Goal: Information Seeking & Learning: Find specific fact

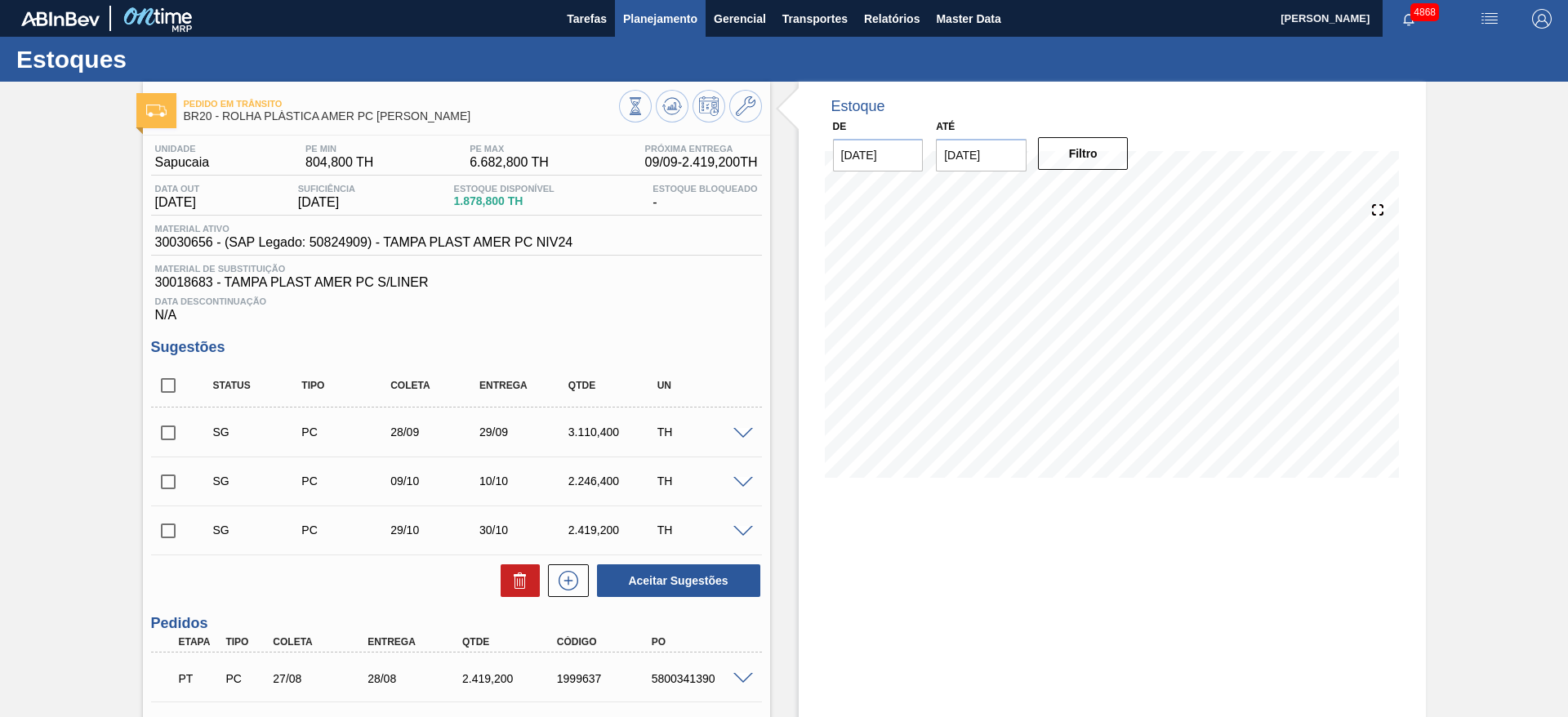
click at [699, 9] on button "Planejamento" at bounding box center [660, 18] width 91 height 37
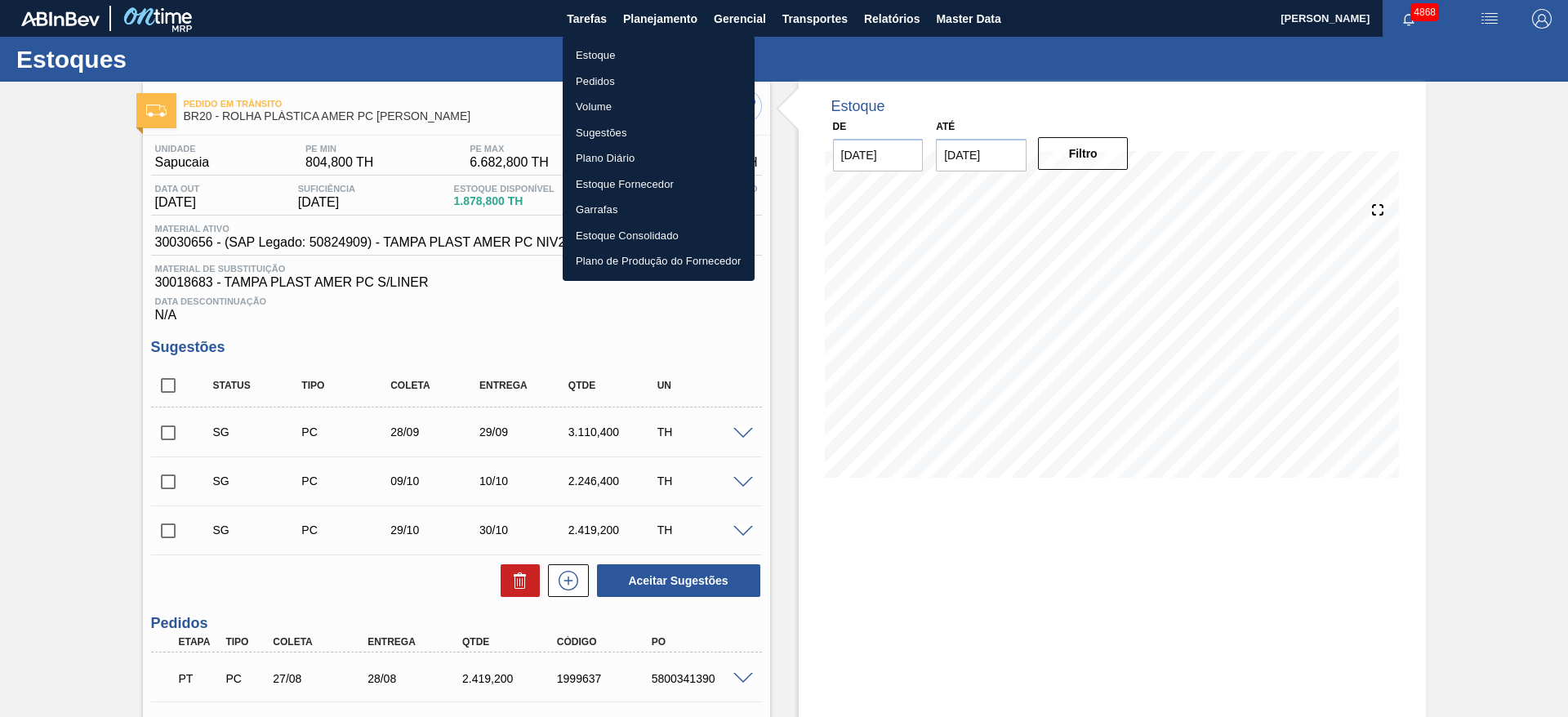
click at [688, 53] on li "Estoque" at bounding box center [658, 55] width 191 height 26
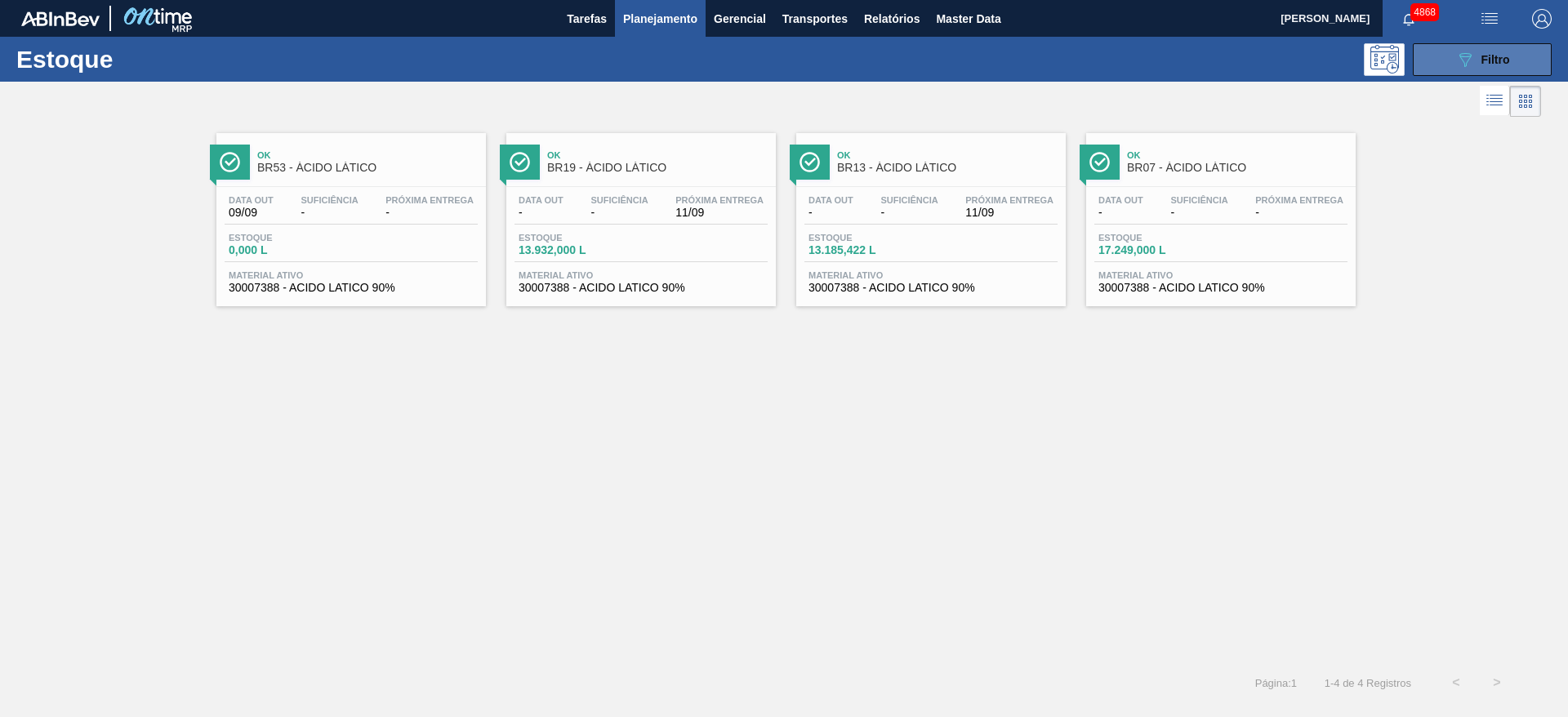
click at [1044, 57] on span "Filtro" at bounding box center [1495, 59] width 28 height 13
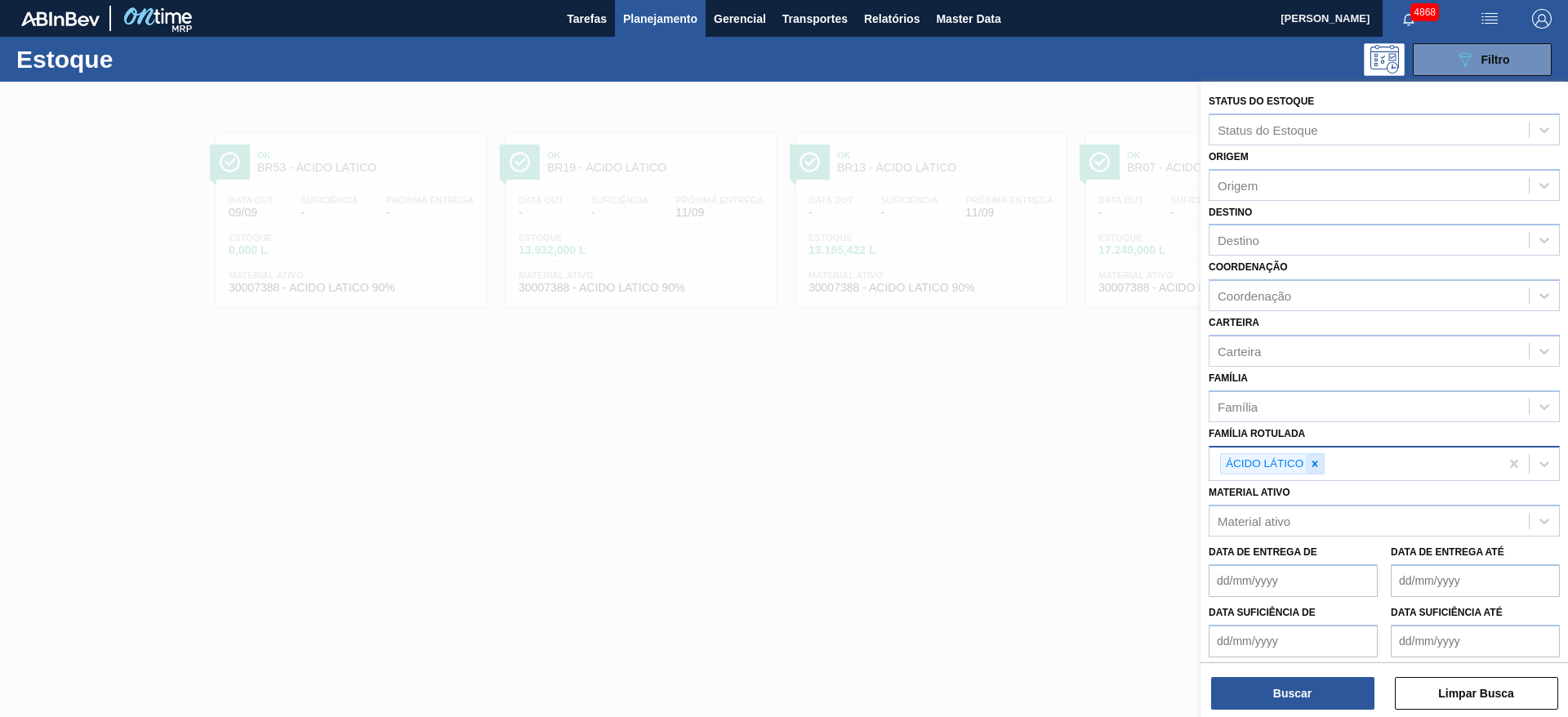
click at [1044, 465] on icon at bounding box center [1315, 463] width 6 height 6
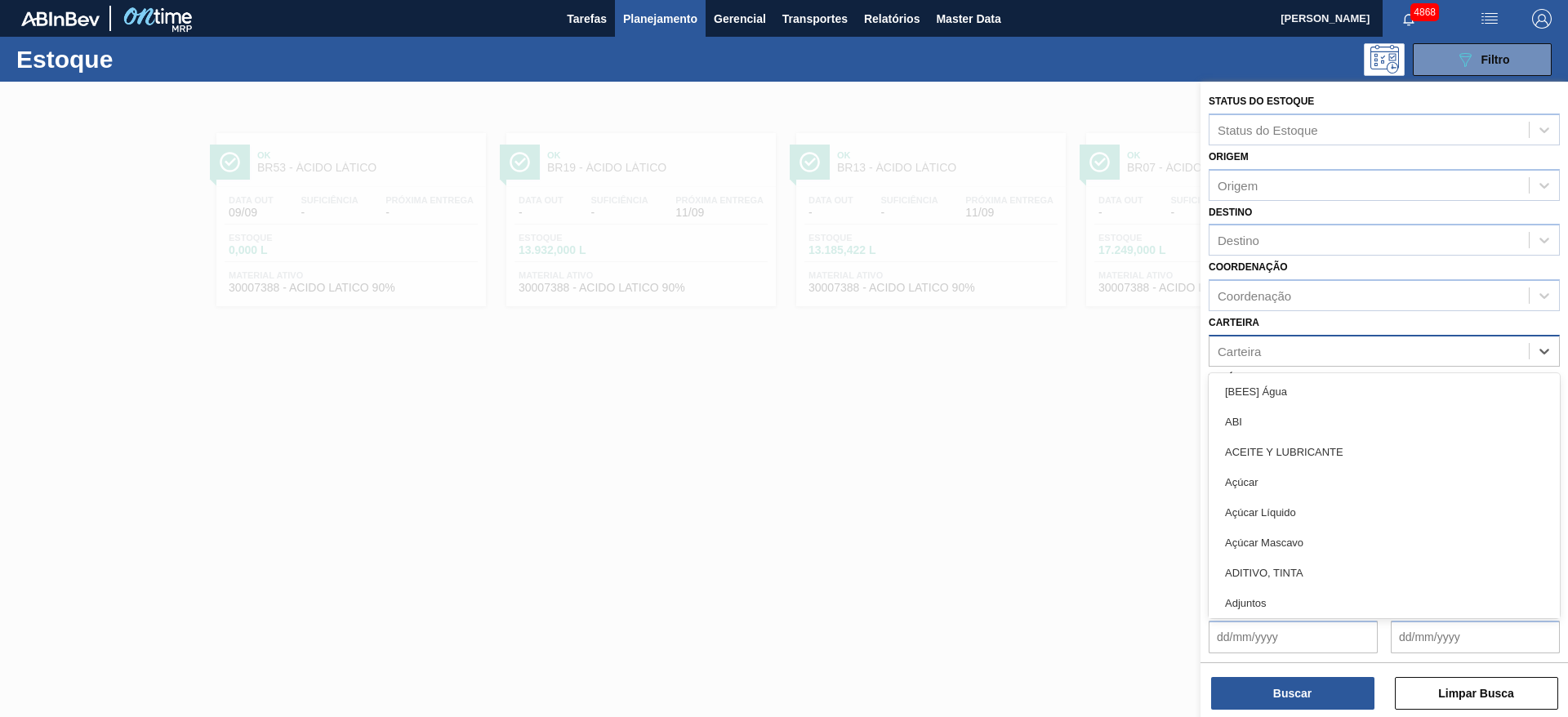
click at [1044, 362] on div "Carteira" at bounding box center [1383, 350] width 351 height 32
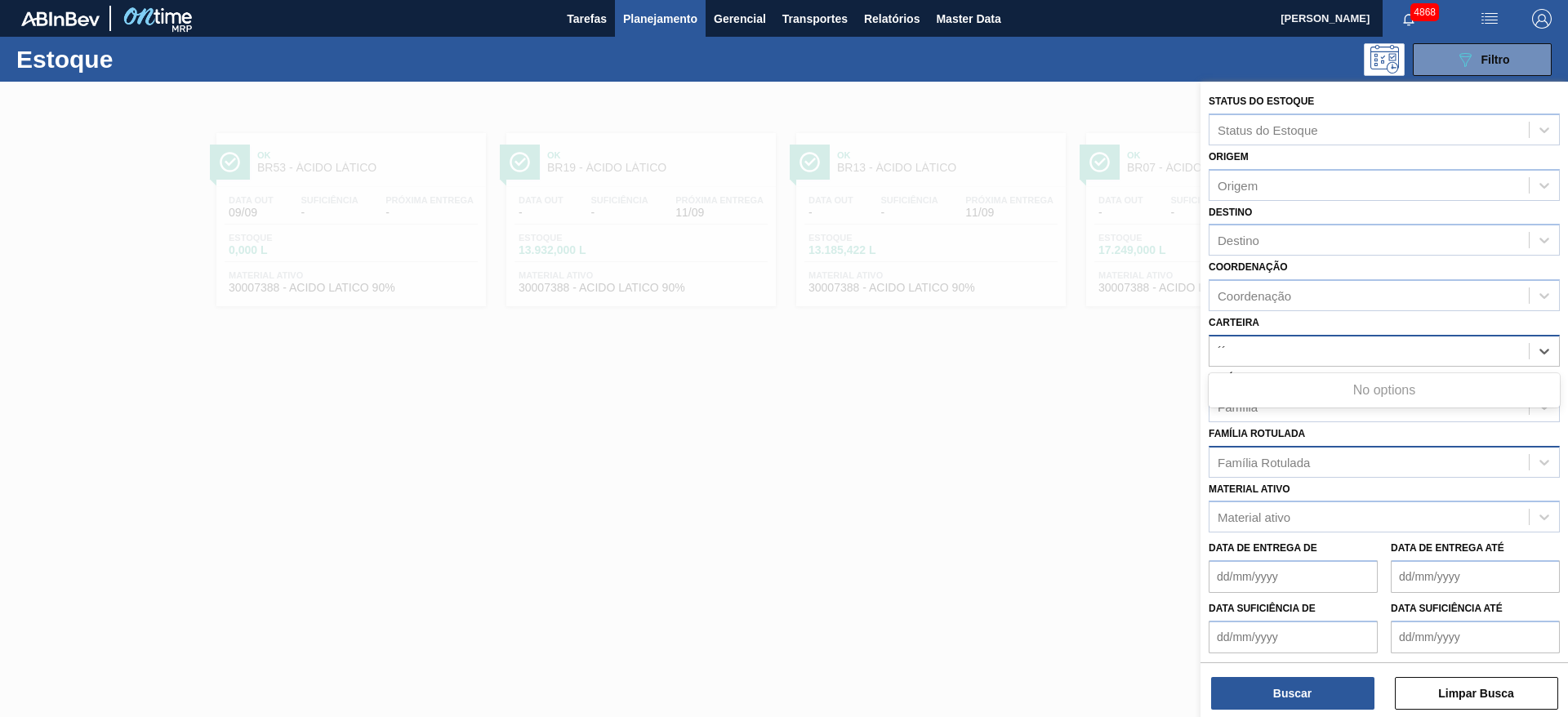
type input "´"
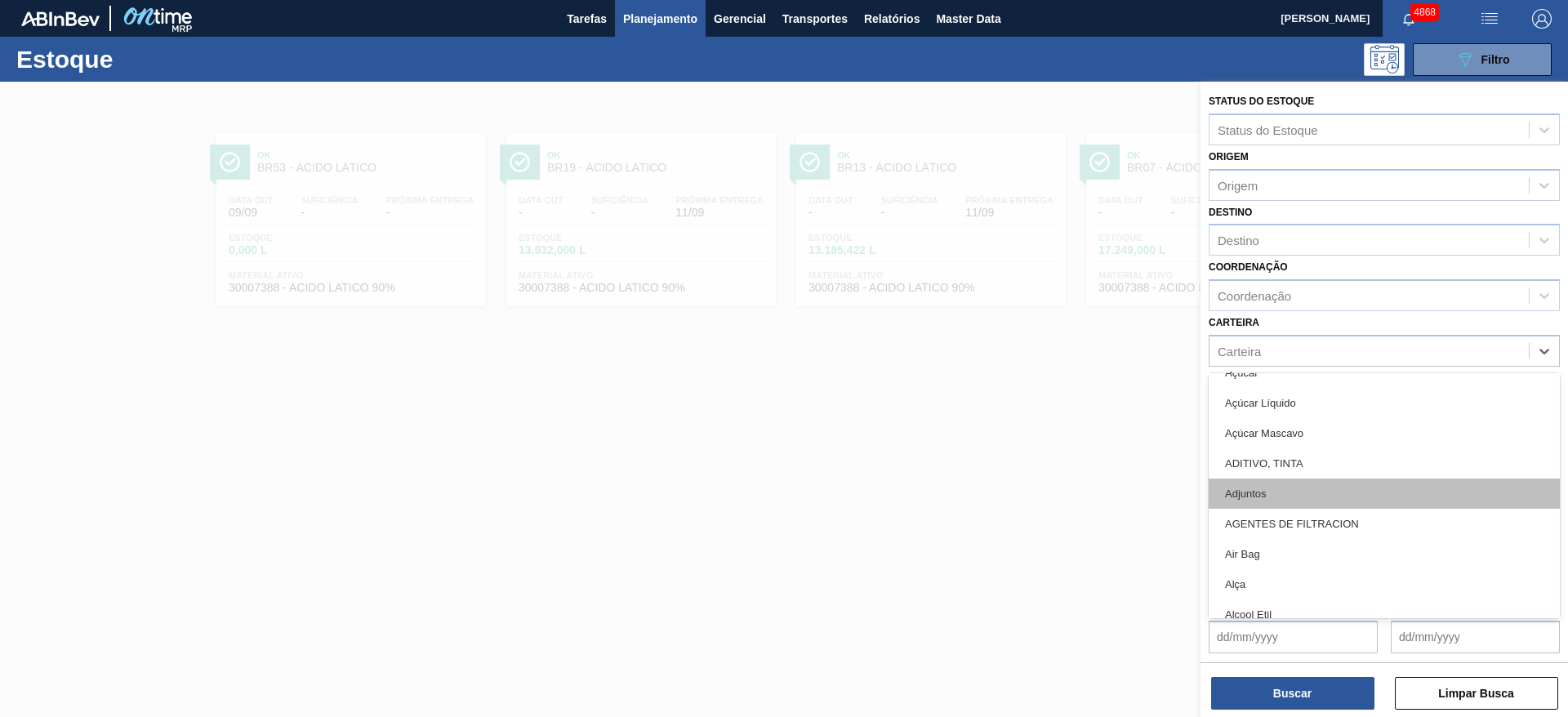
scroll to position [123, 0]
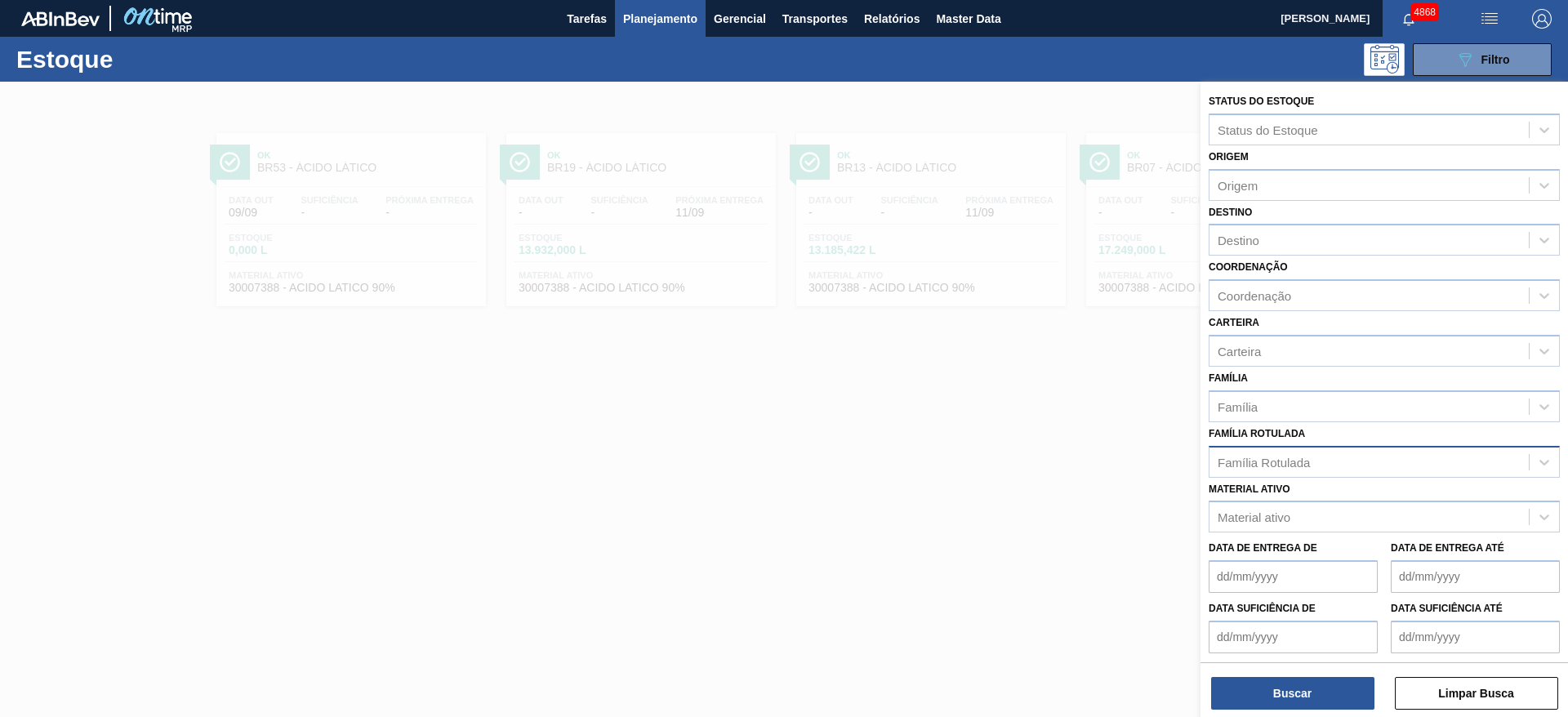
click at [903, 477] on div at bounding box center [784, 440] width 1568 height 717
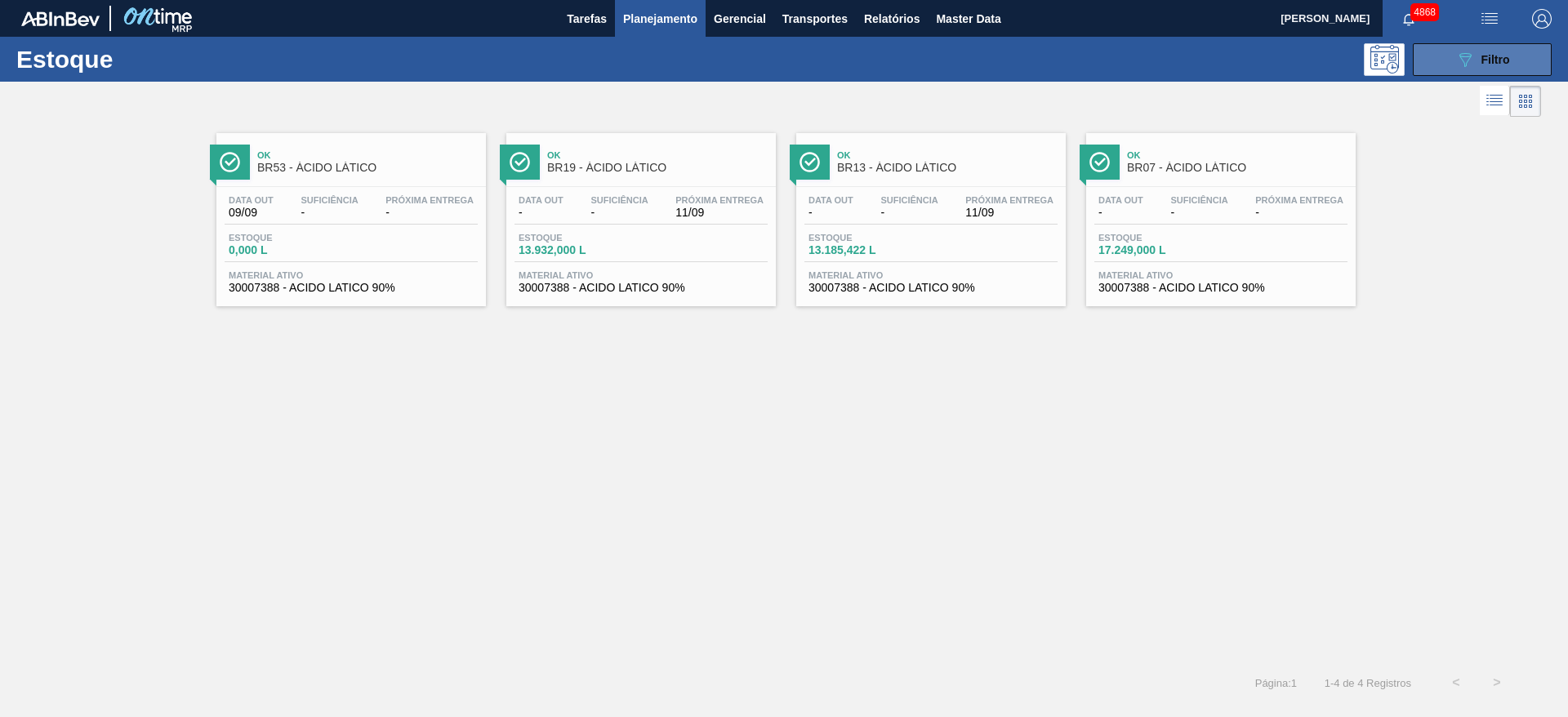
click at [1044, 57] on div "089F7B8B-B2A5-4AFE-B5C0-19BA573D28AC Filtro" at bounding box center [1482, 59] width 55 height 20
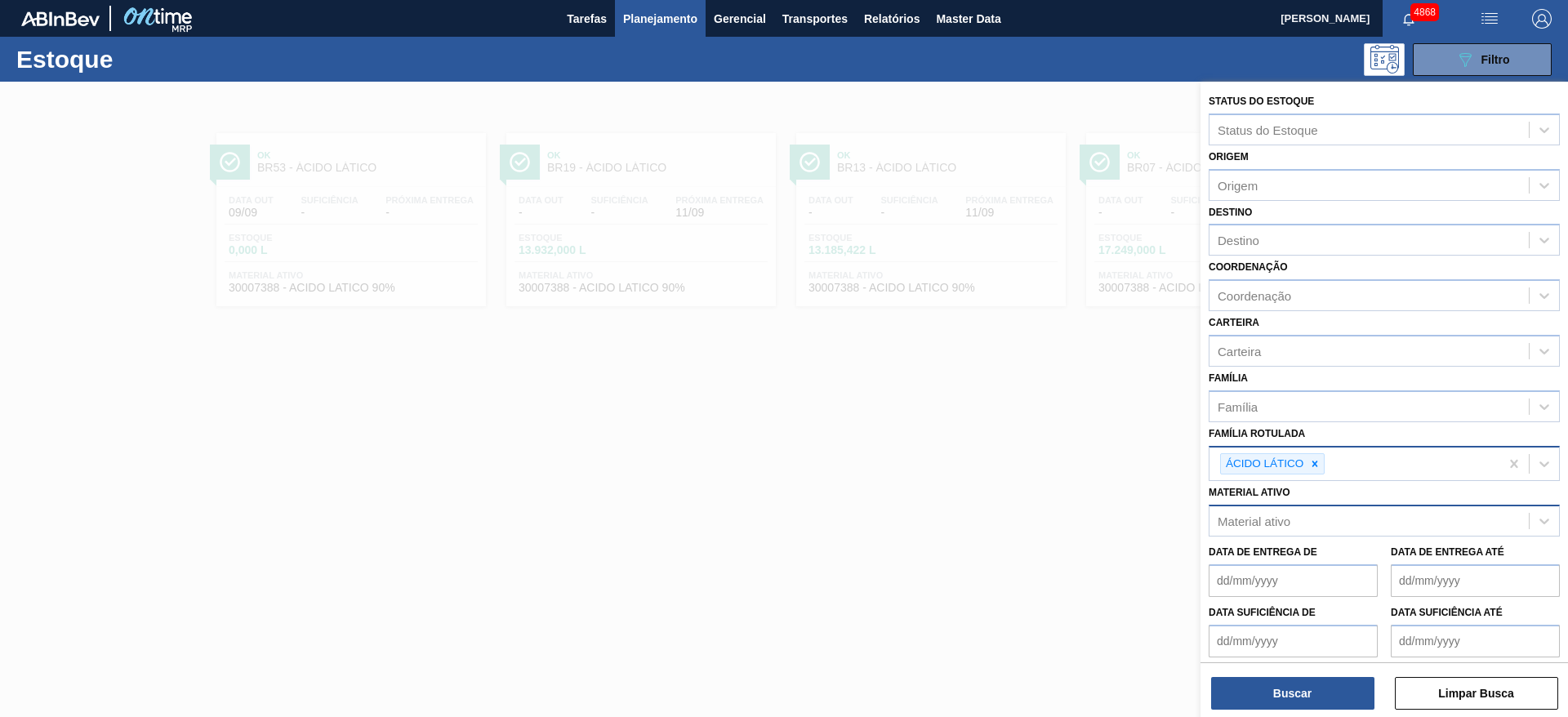
click at [1044, 477] on div "Material ativo" at bounding box center [1369, 521] width 319 height 24
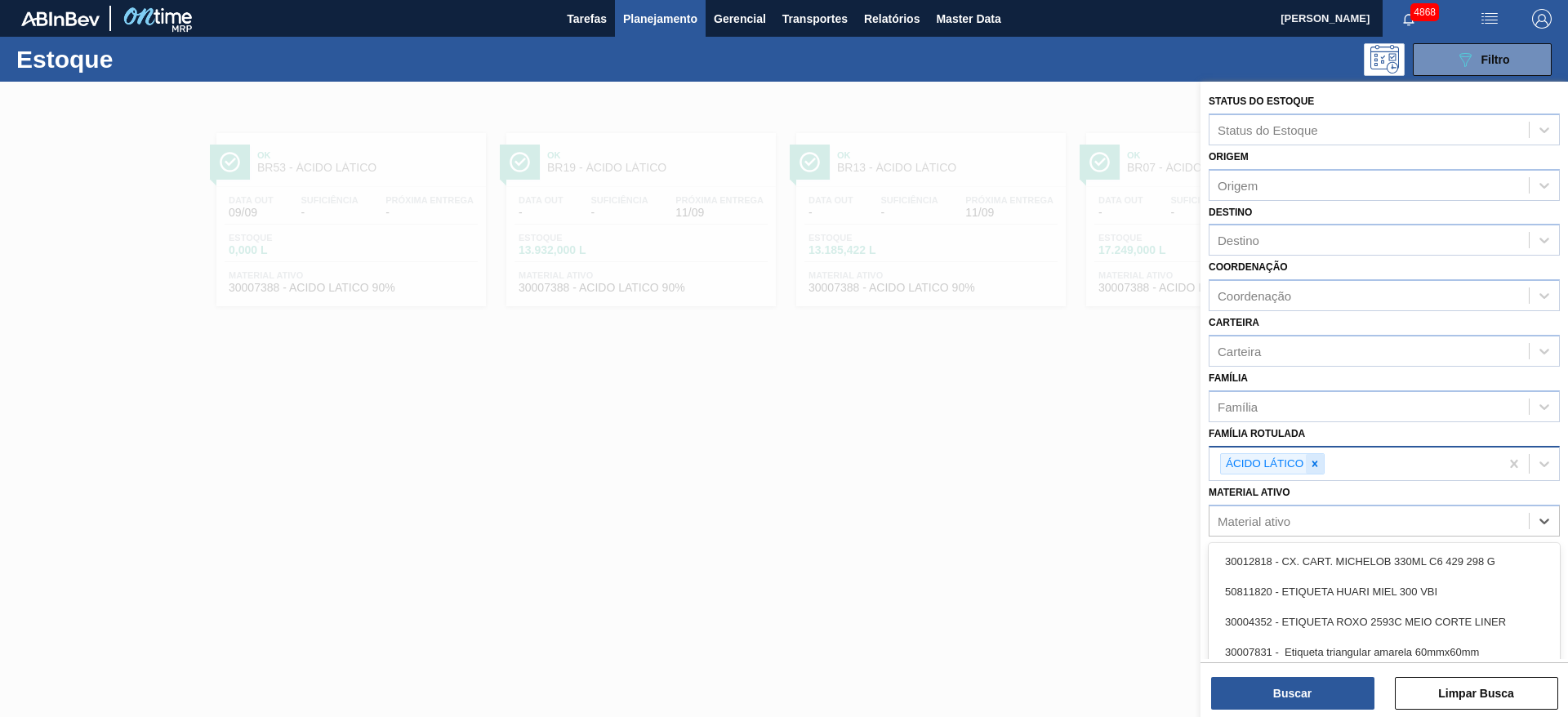
click at [1044, 463] on icon at bounding box center [1314, 463] width 11 height 11
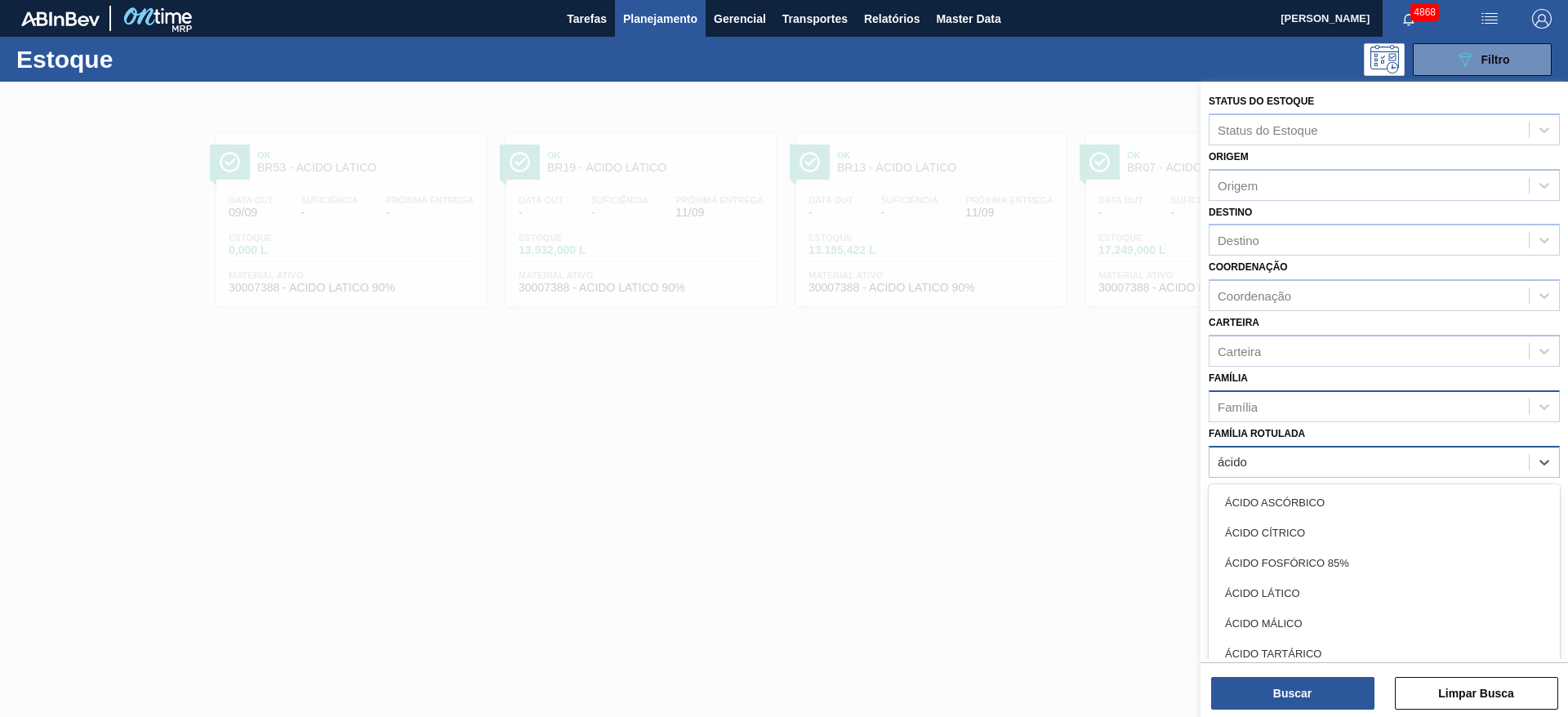
type Rotulada "ácido"
click at [1044, 405] on div "Família" at bounding box center [1369, 406] width 319 height 24
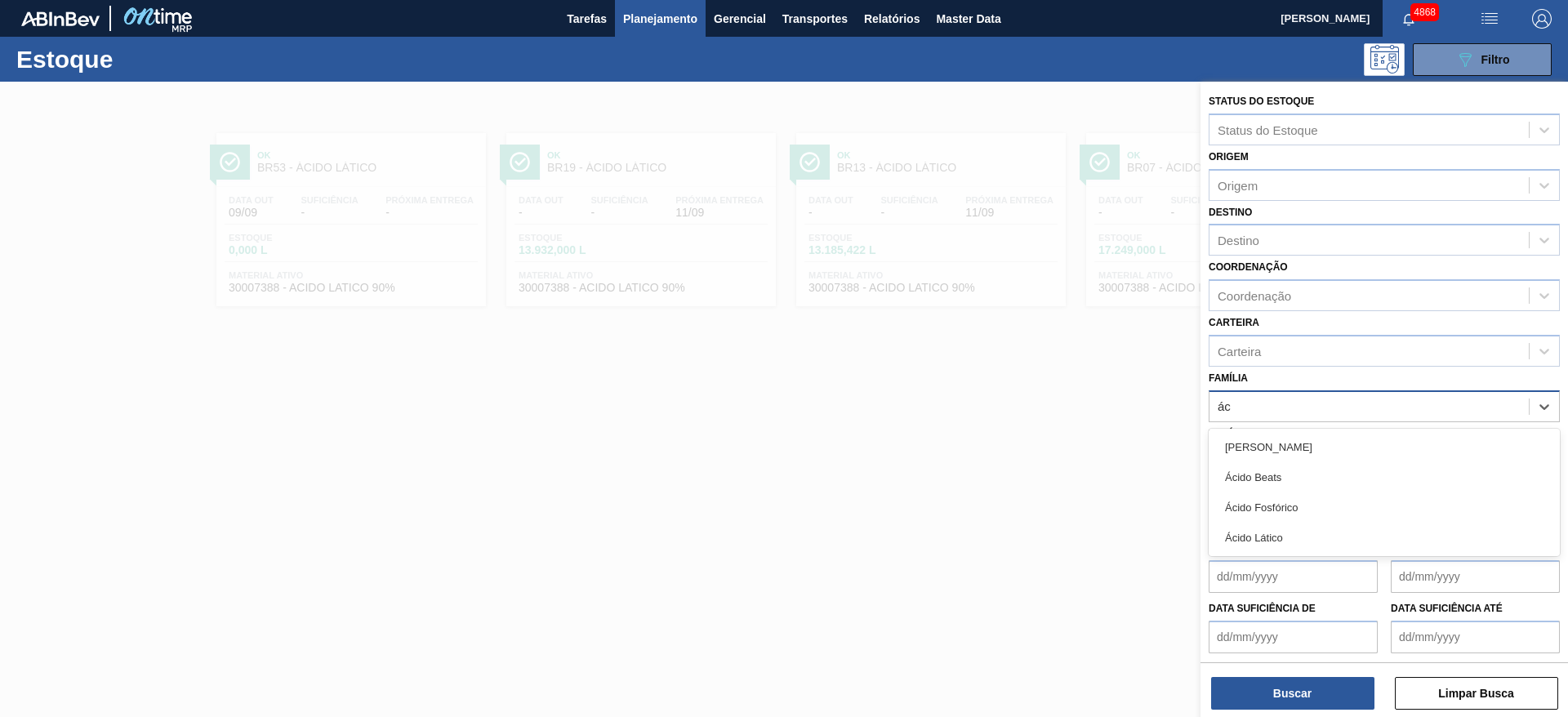
type input "áci"
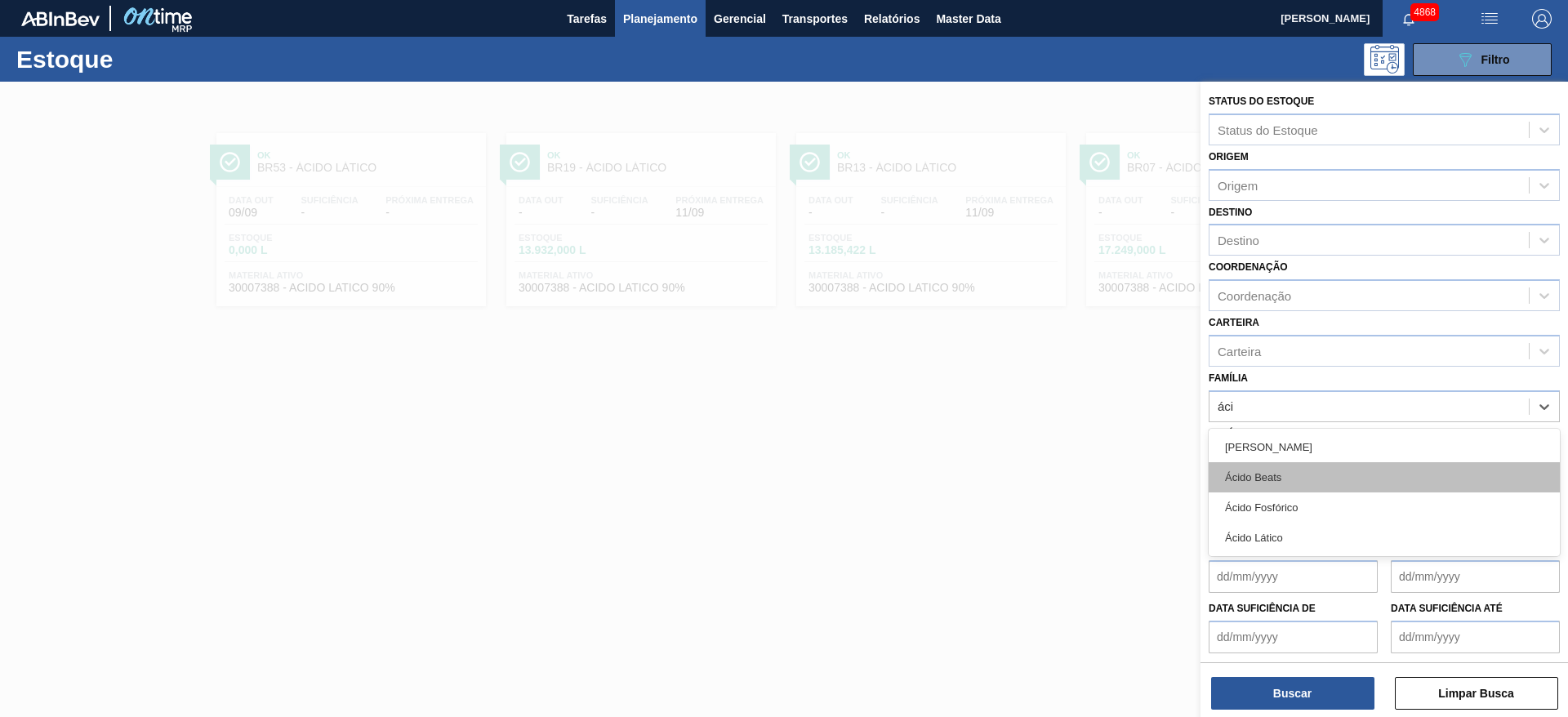
click at [1044, 477] on div "Ácido Beats" at bounding box center [1383, 477] width 351 height 30
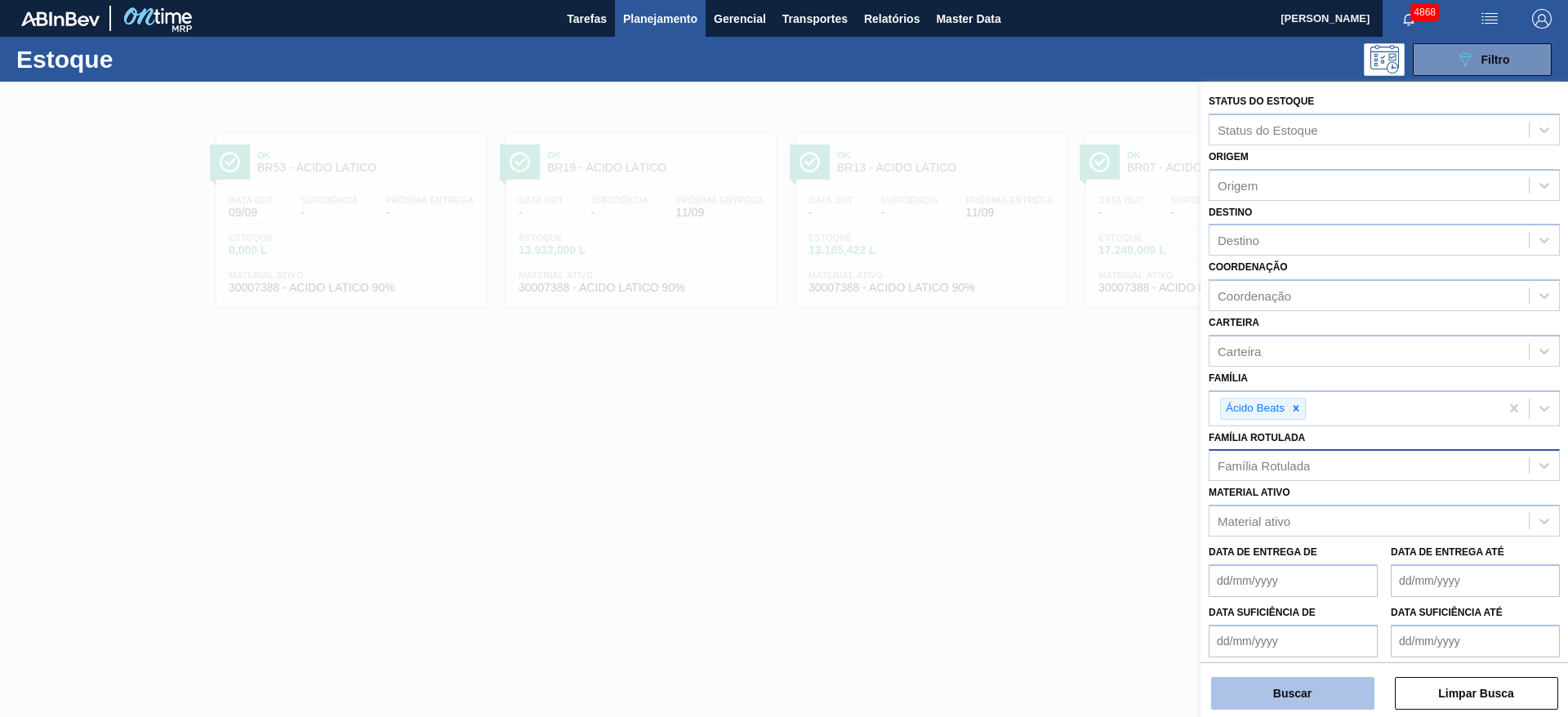
click at [1044, 477] on button "Buscar" at bounding box center [1292, 693] width 163 height 33
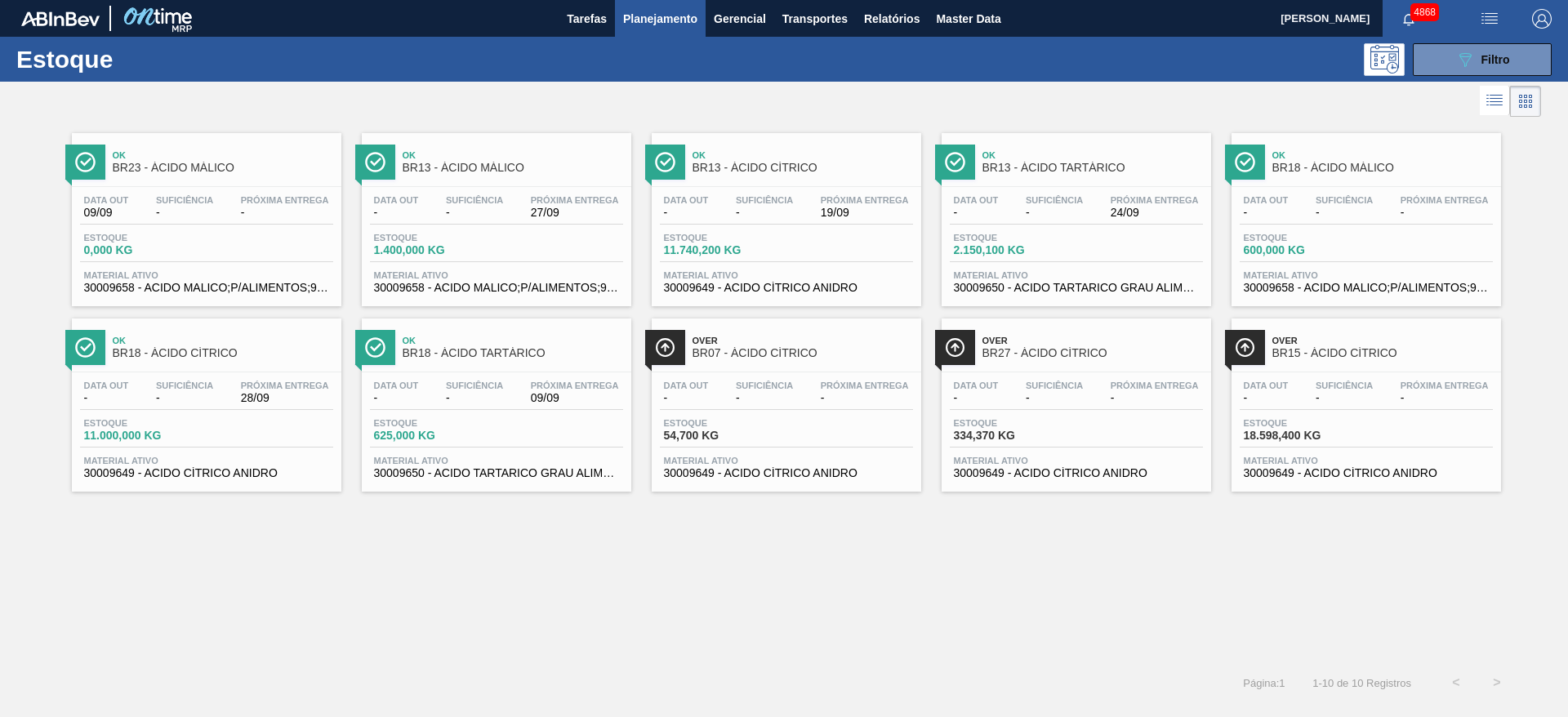
click at [1044, 41] on div "Estoque 089F7B8B-B2A5-4AFE-B5C0-19BA573D28AC Filtro" at bounding box center [784, 59] width 1568 height 45
click at [1044, 46] on button "089F7B8B-B2A5-4AFE-B5C0-19BA573D28AC Filtro" at bounding box center [1482, 59] width 139 height 33
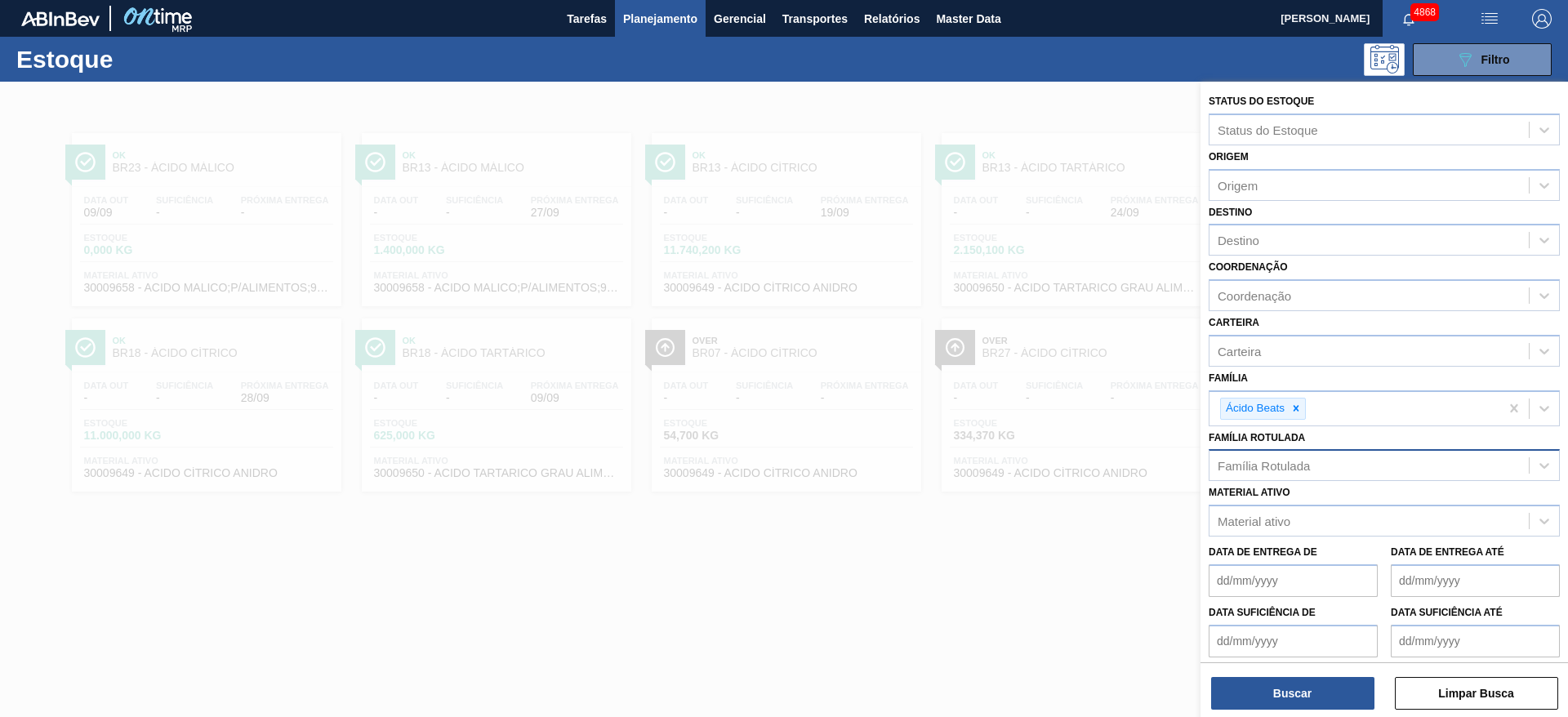
click at [906, 477] on div at bounding box center [784, 440] width 1568 height 717
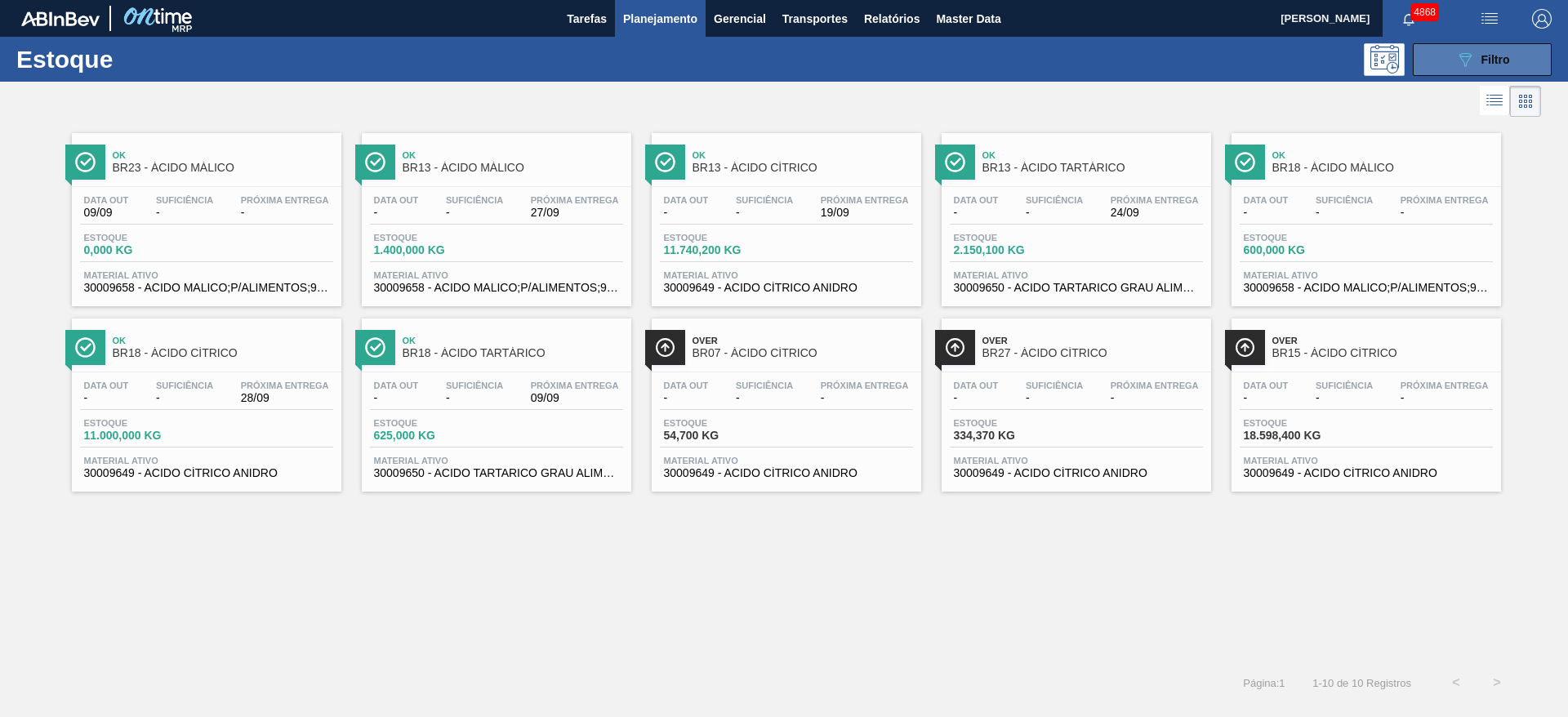
click at [1044, 64] on icon "089F7B8B-B2A5-4AFE-B5C0-19BA573D28AC" at bounding box center [1464, 59] width 20 height 20
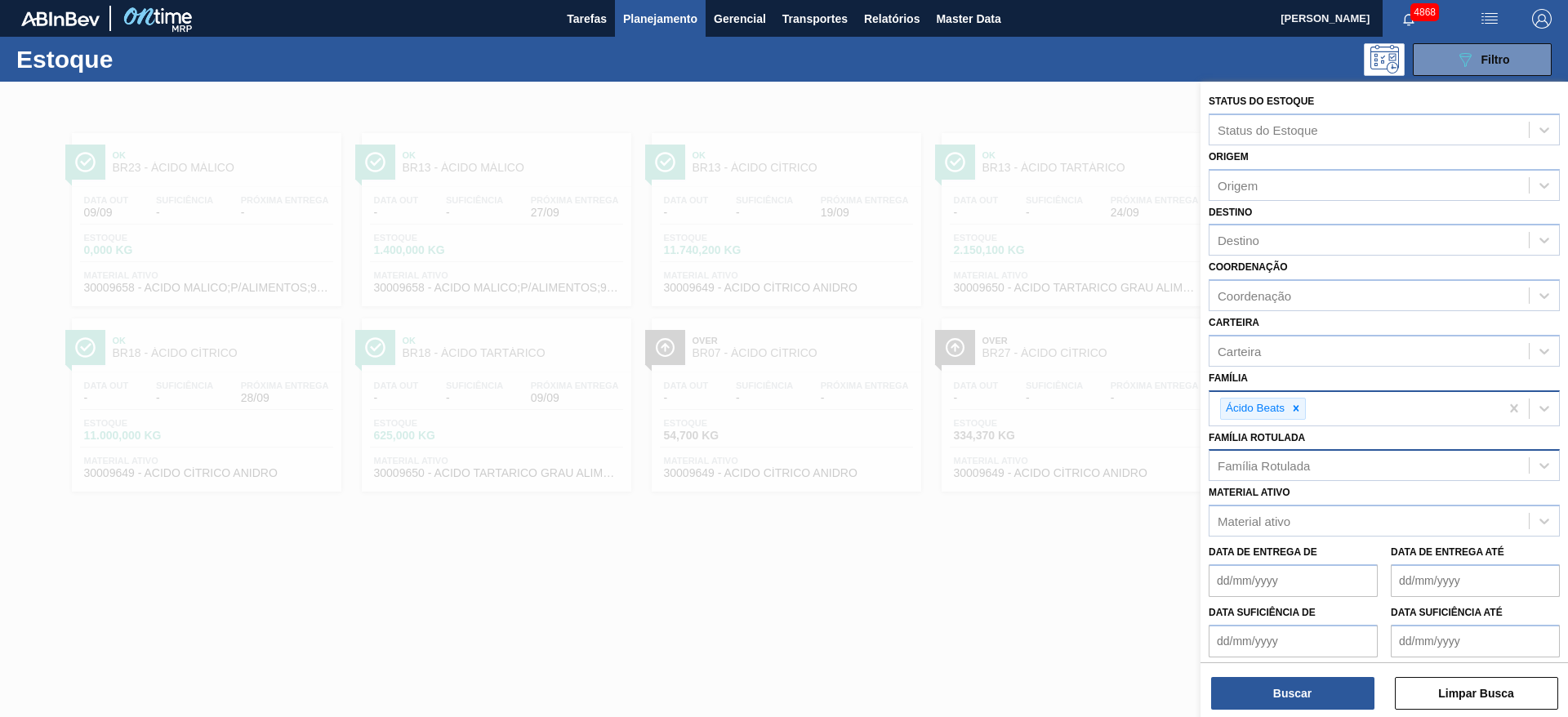
drag, startPoint x: 1299, startPoint y: 401, endPoint x: 1301, endPoint y: 410, distance: 9.2
click at [1044, 402] on div at bounding box center [1296, 409] width 18 height 21
click at [1044, 477] on div "Material ativo" at bounding box center [1369, 518] width 319 height 24
type ativo "á"
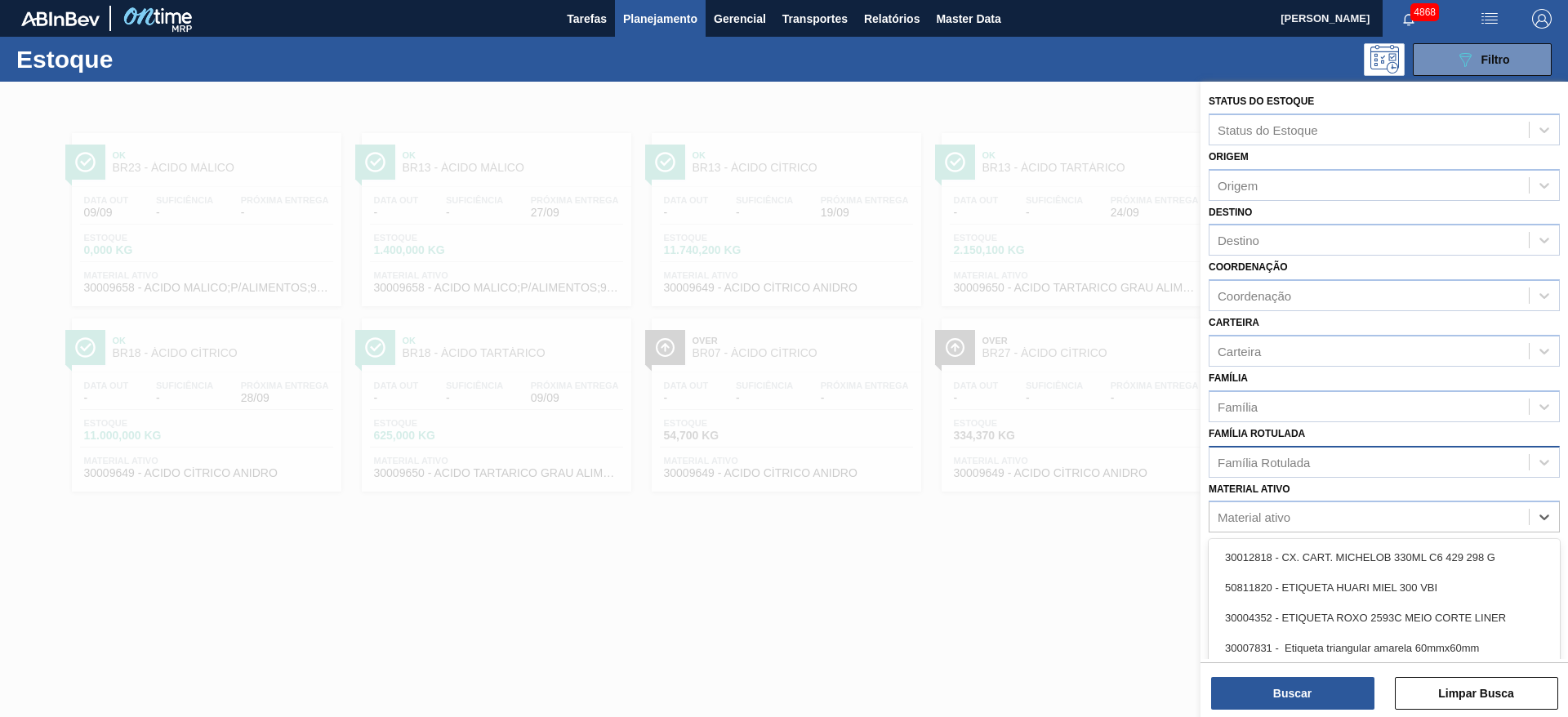
click at [1044, 456] on div "Família Rotulada" at bounding box center [1263, 462] width 92 height 14
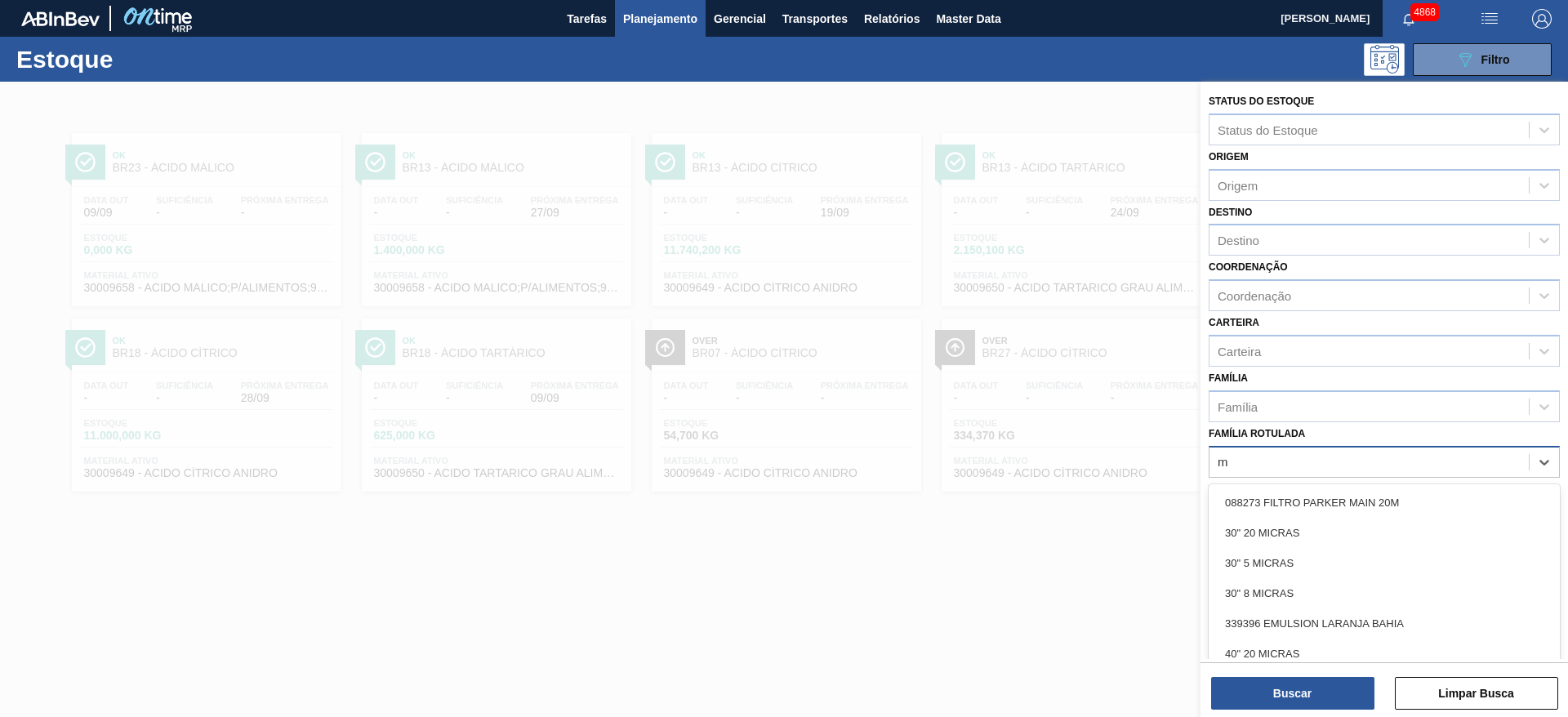
type Rotulada "má"
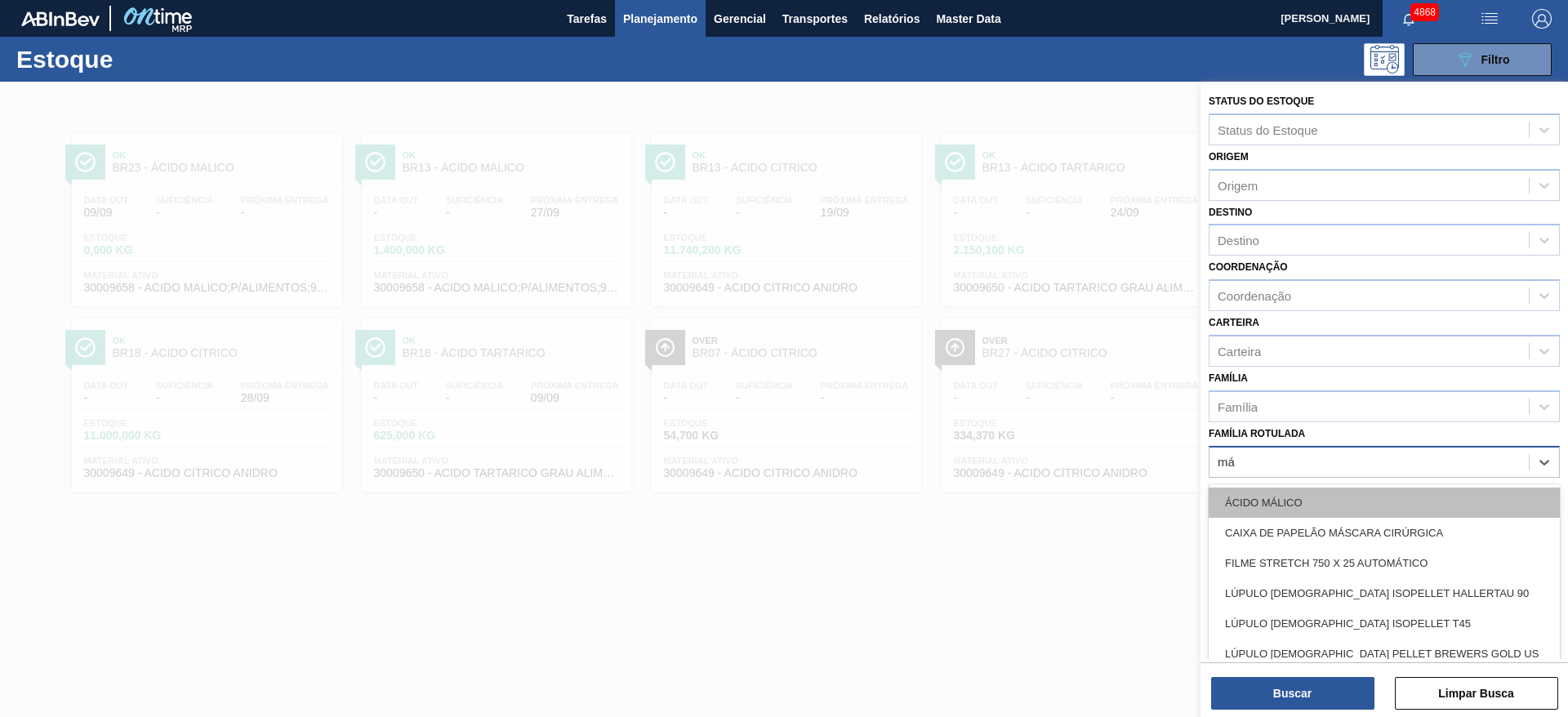
click at [1044, 477] on div "ÁCIDO MÁLICO" at bounding box center [1383, 502] width 351 height 30
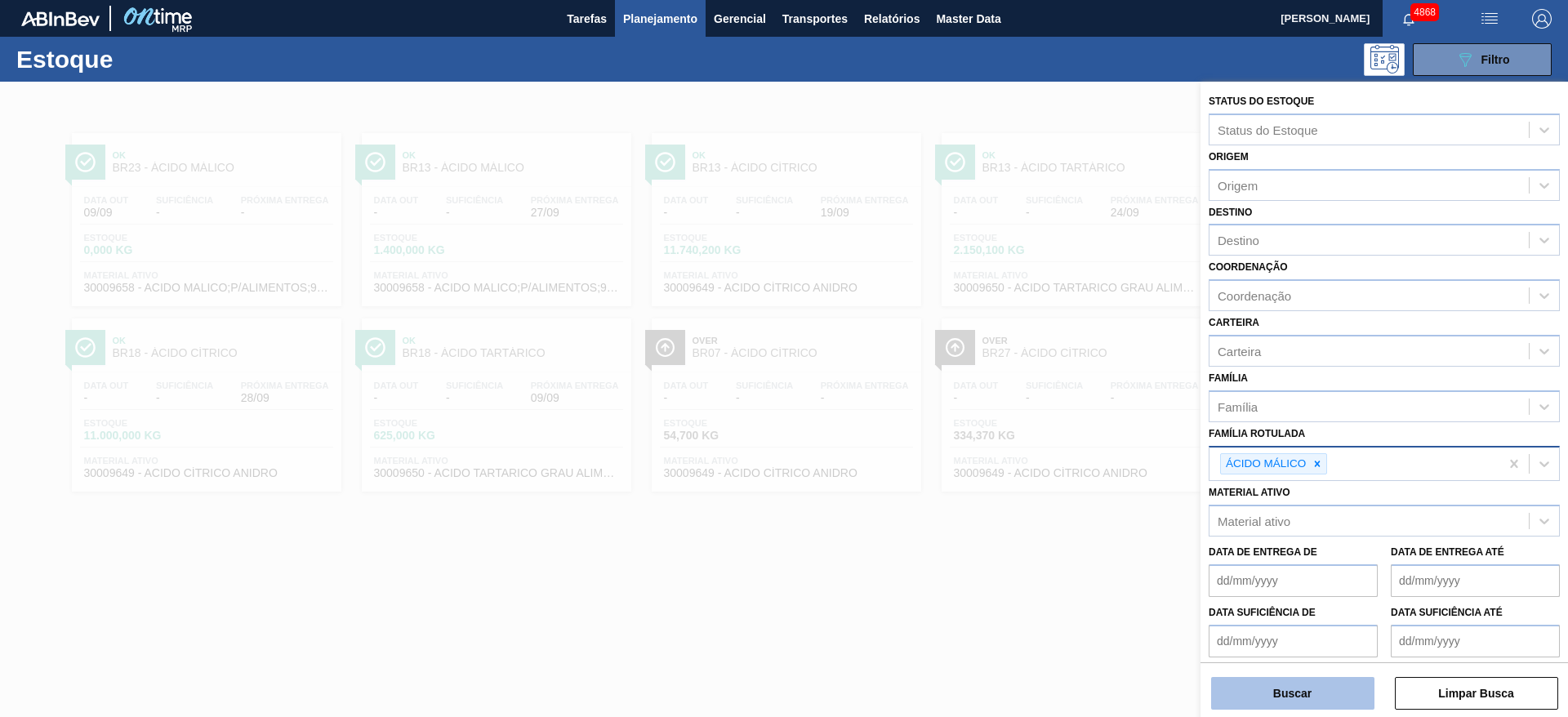
click at [1044, 477] on button "Buscar" at bounding box center [1292, 693] width 163 height 33
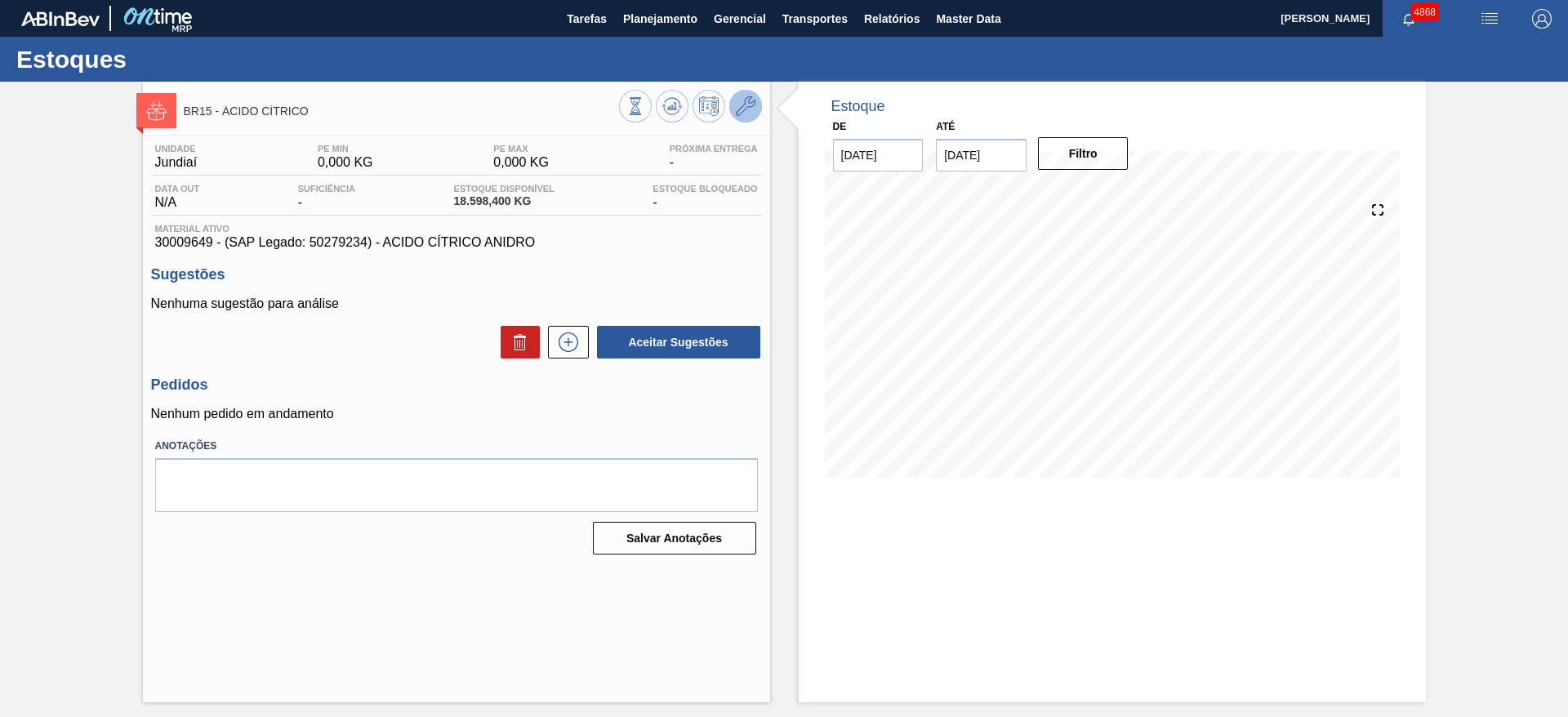
click at [757, 96] on button at bounding box center [745, 106] width 33 height 33
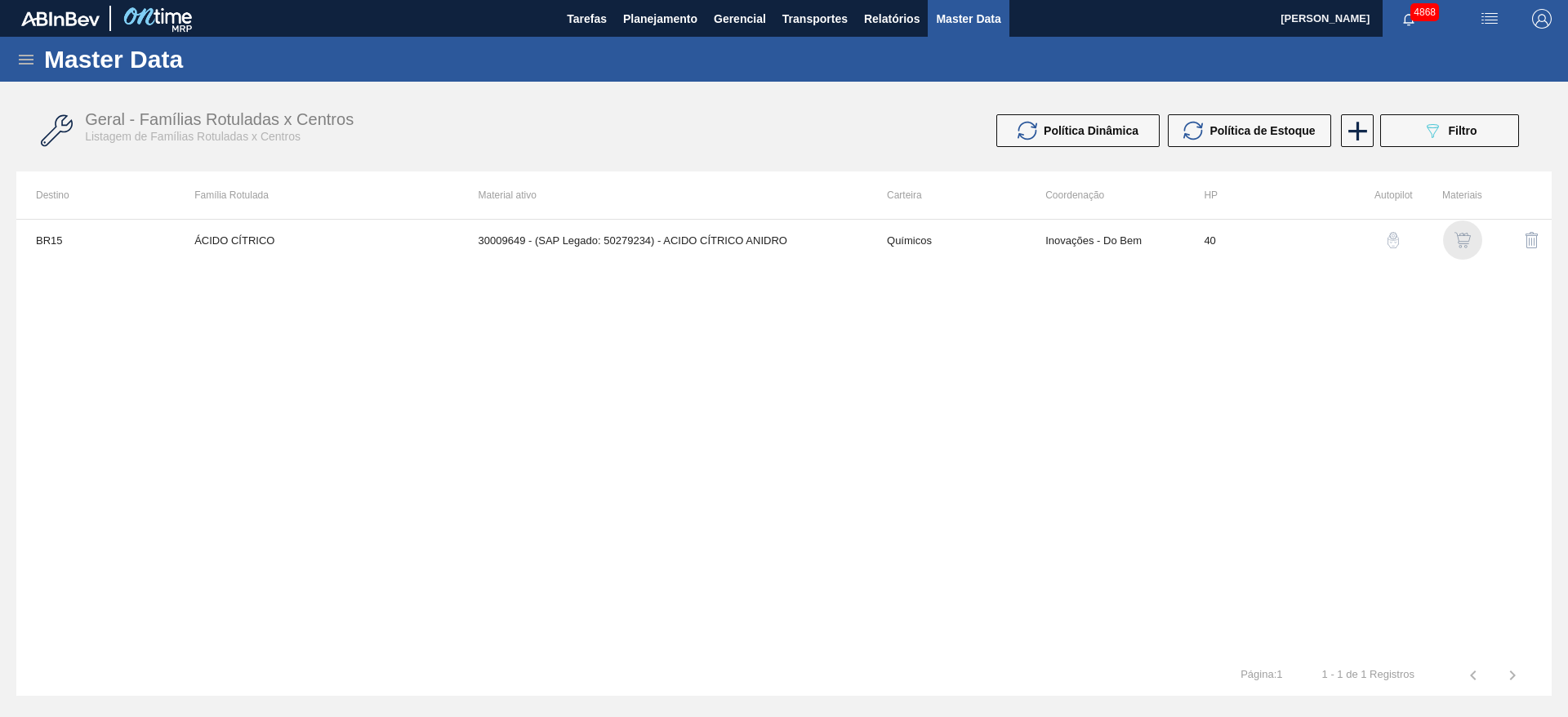
click at [1456, 245] on img "button" at bounding box center [1462, 240] width 16 height 16
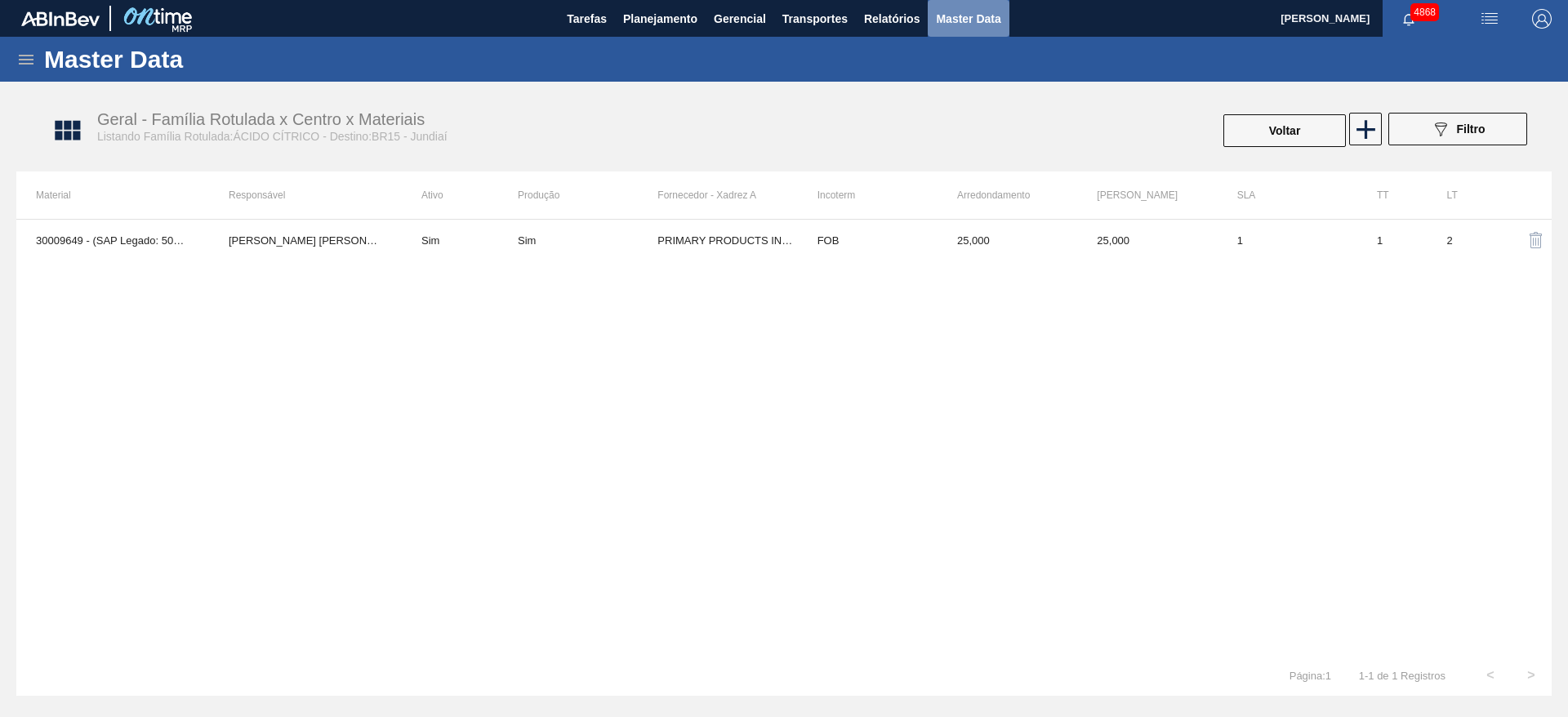
click at [956, 21] on span "Master Data" at bounding box center [968, 18] width 64 height 20
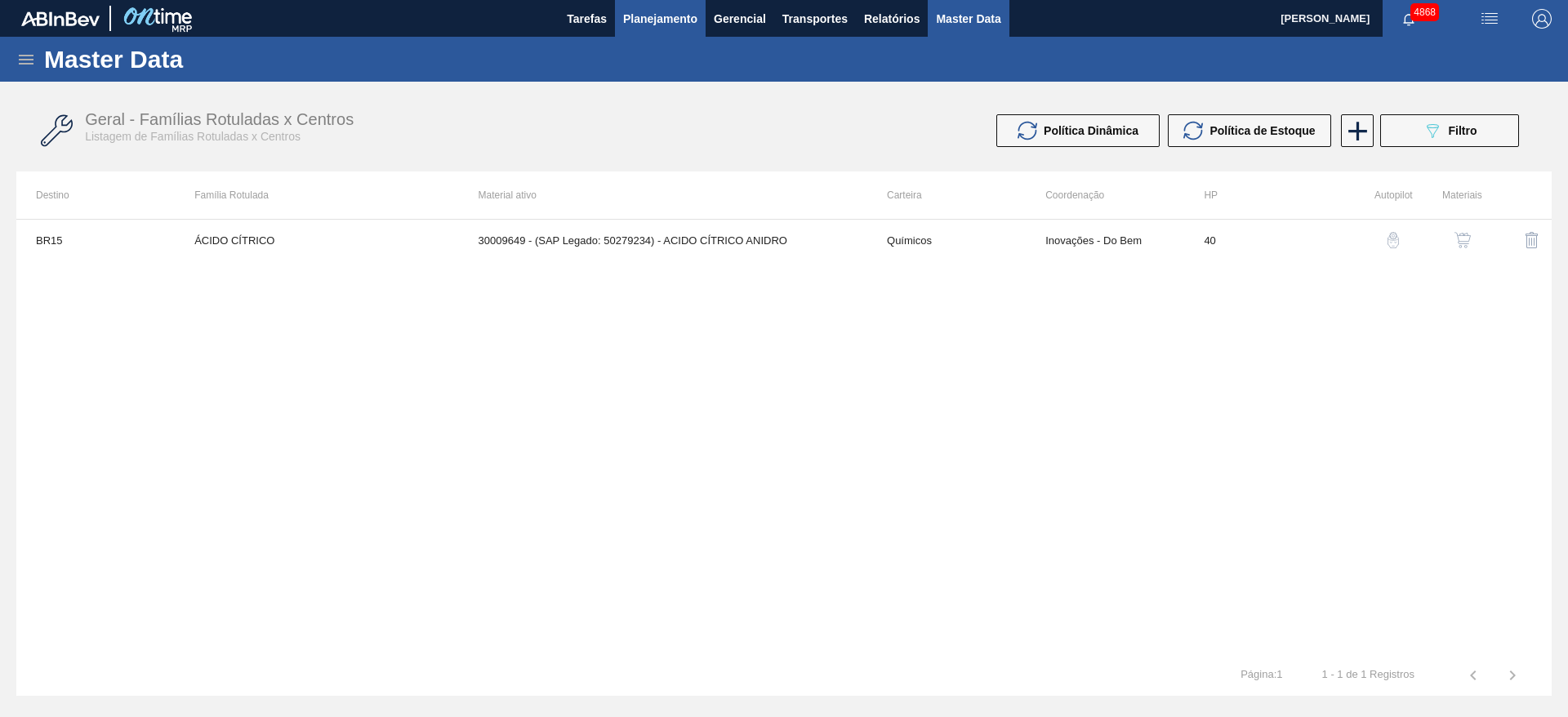
click at [665, 15] on span "Planejamento" at bounding box center [660, 18] width 75 height 20
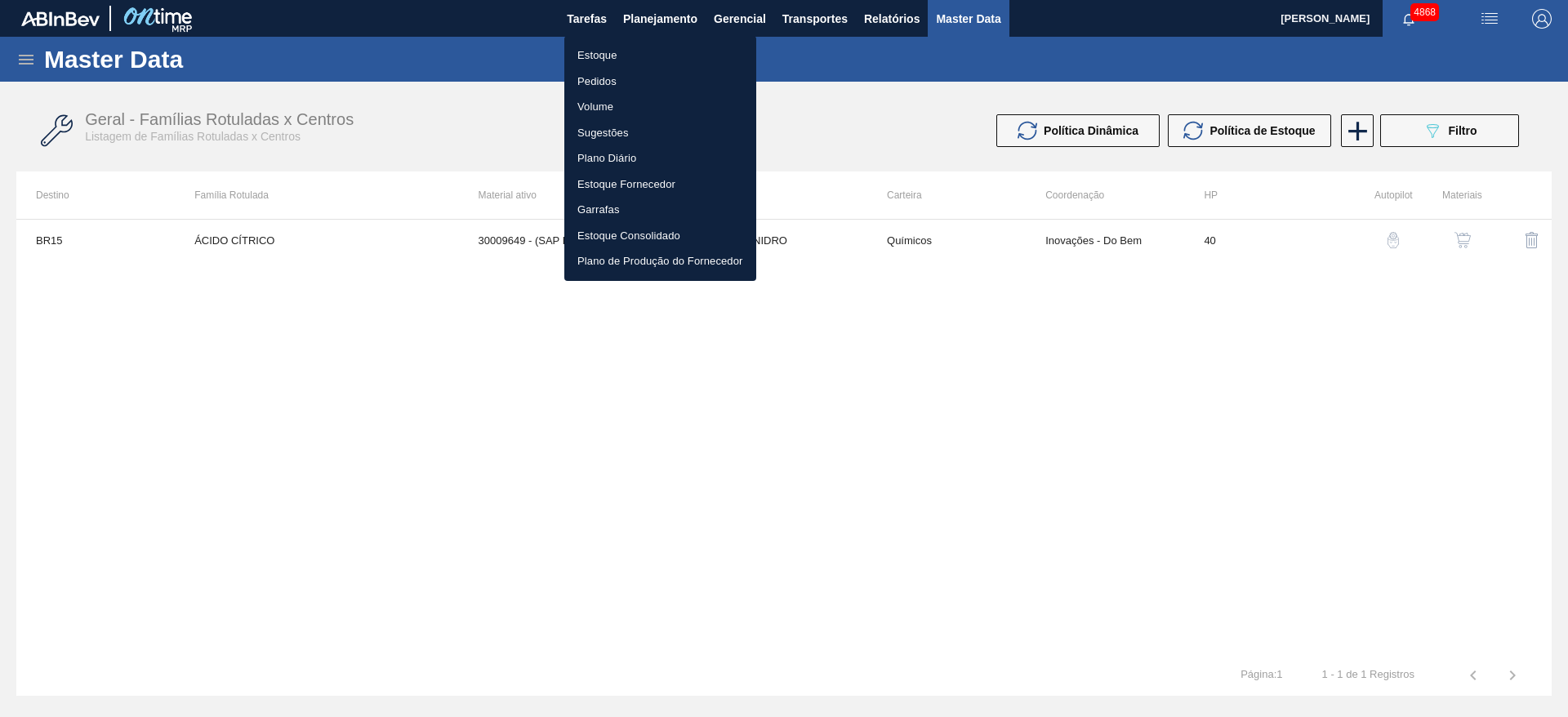
click at [653, 58] on li "Estoque" at bounding box center [659, 55] width 191 height 26
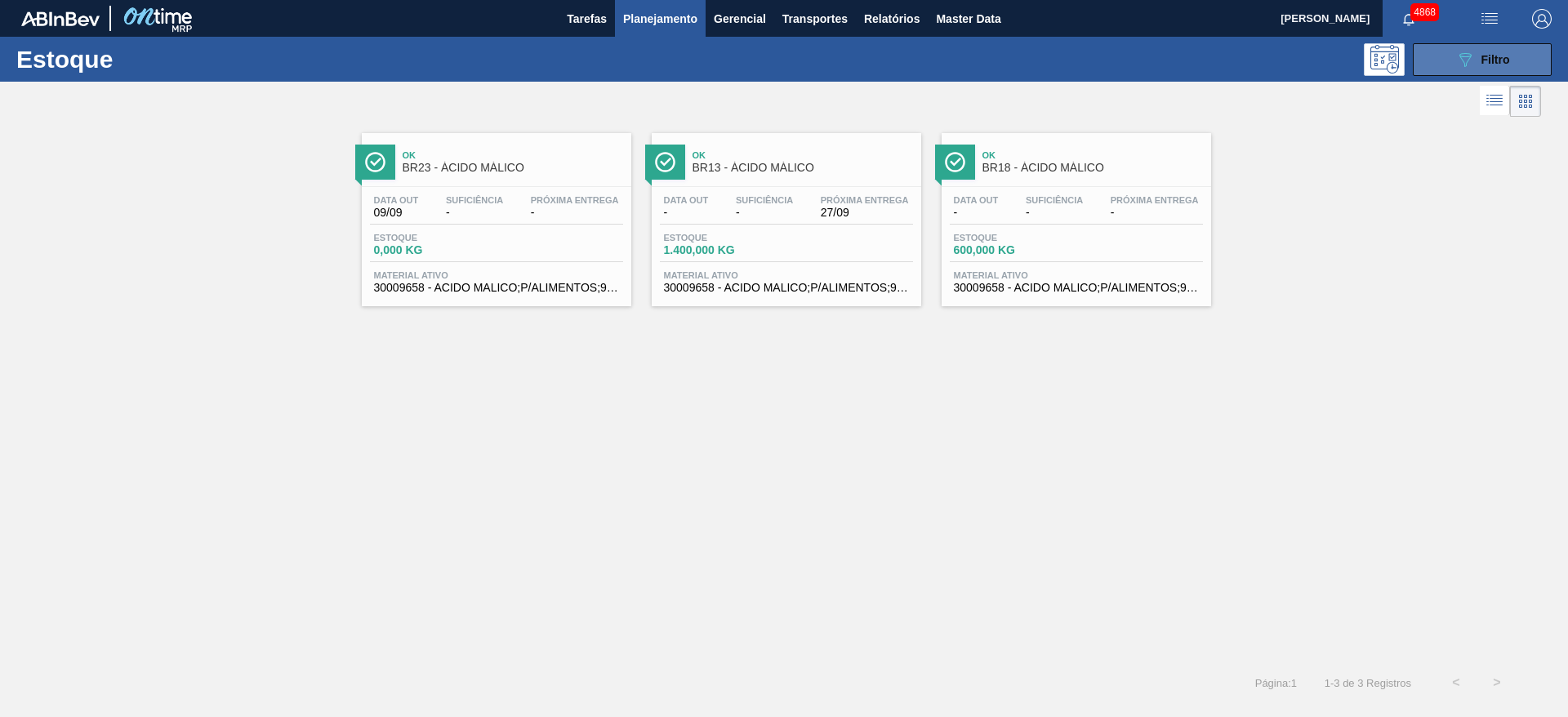
click at [1463, 58] on icon "089F7B8B-B2A5-4AFE-B5C0-19BA573D28AC" at bounding box center [1464, 59] width 20 height 20
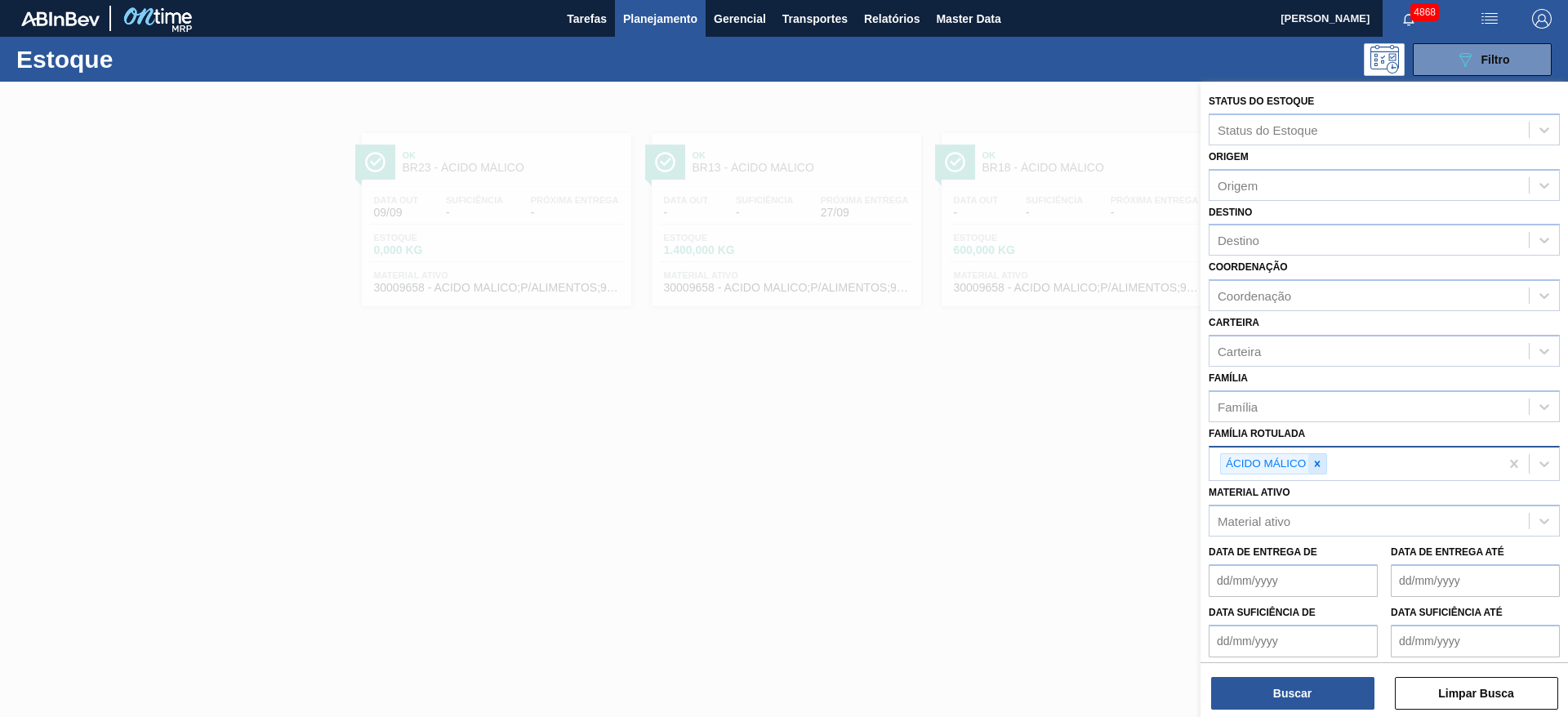
click at [1323, 465] on div at bounding box center [1316, 465] width 18 height 21
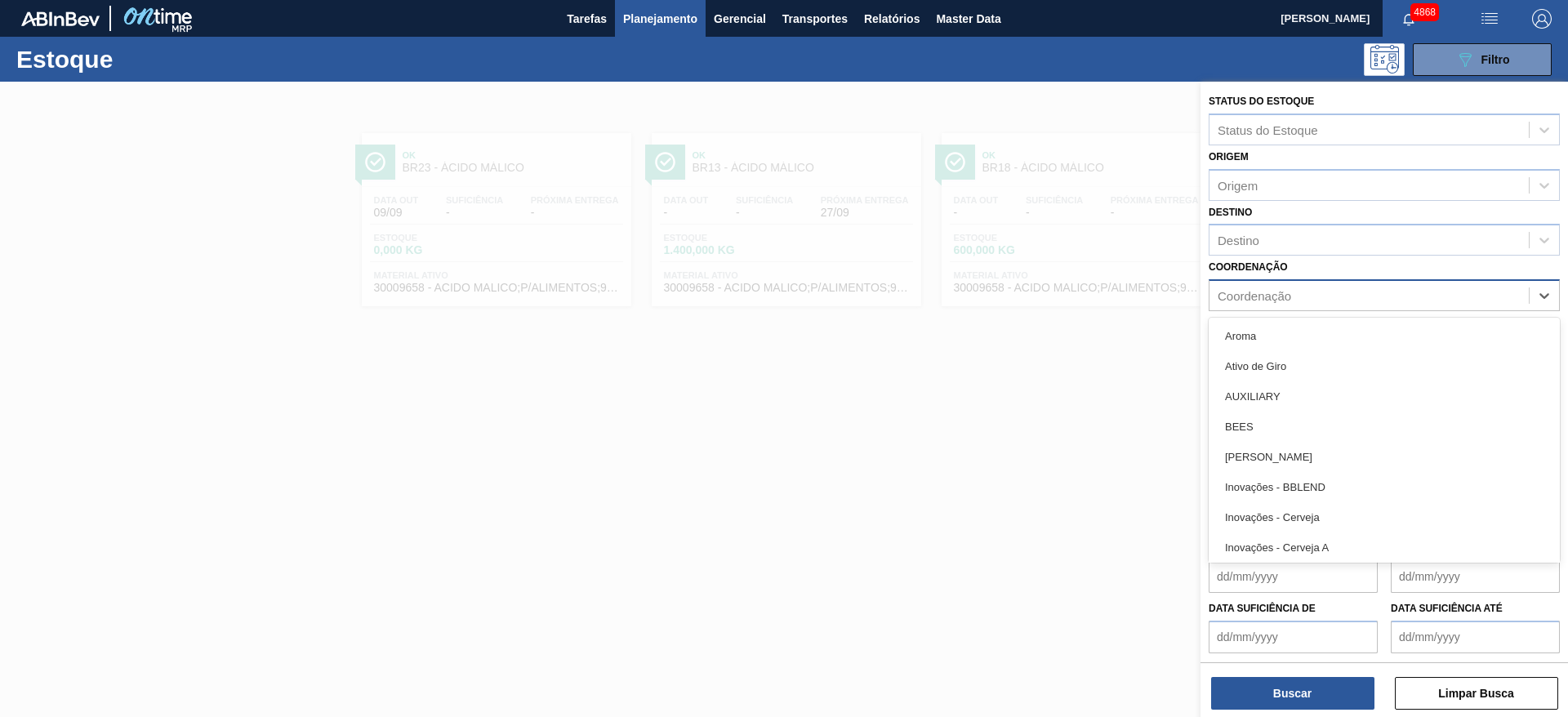
click at [1274, 302] on div "Coordenação" at bounding box center [1255, 296] width 74 height 14
type input "in"
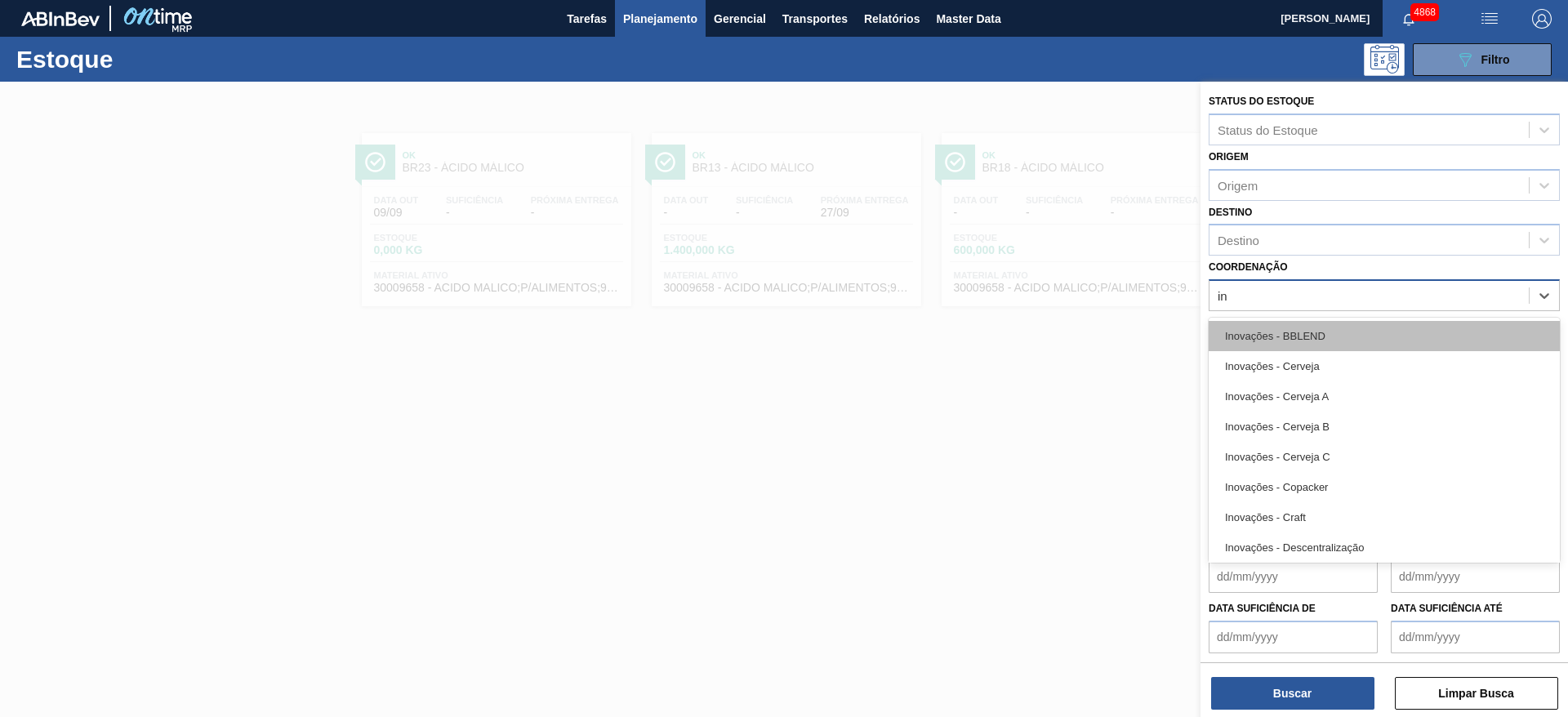
click at [1388, 326] on div "Inovações - BBLEND" at bounding box center [1383, 336] width 351 height 30
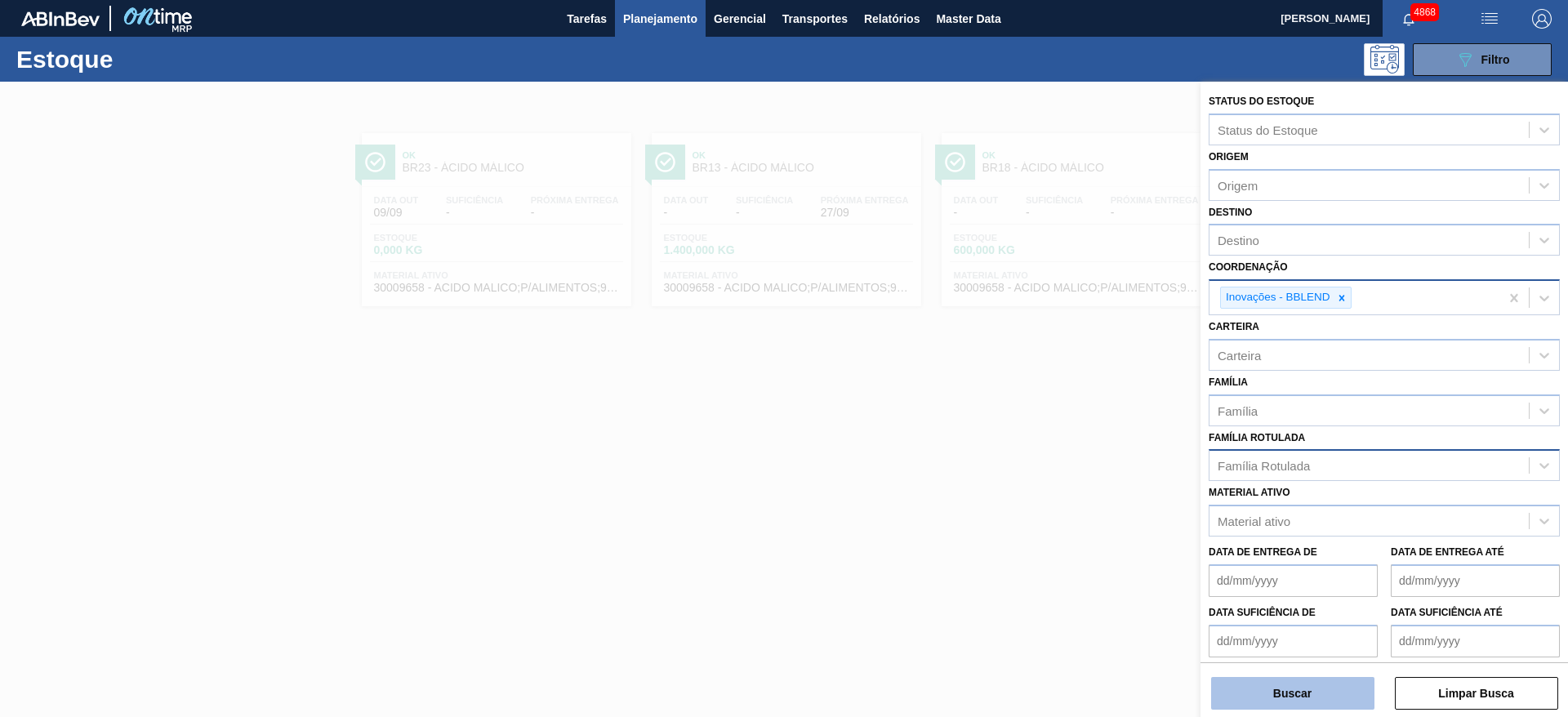
click at [1258, 690] on button "Buscar" at bounding box center [1292, 693] width 163 height 33
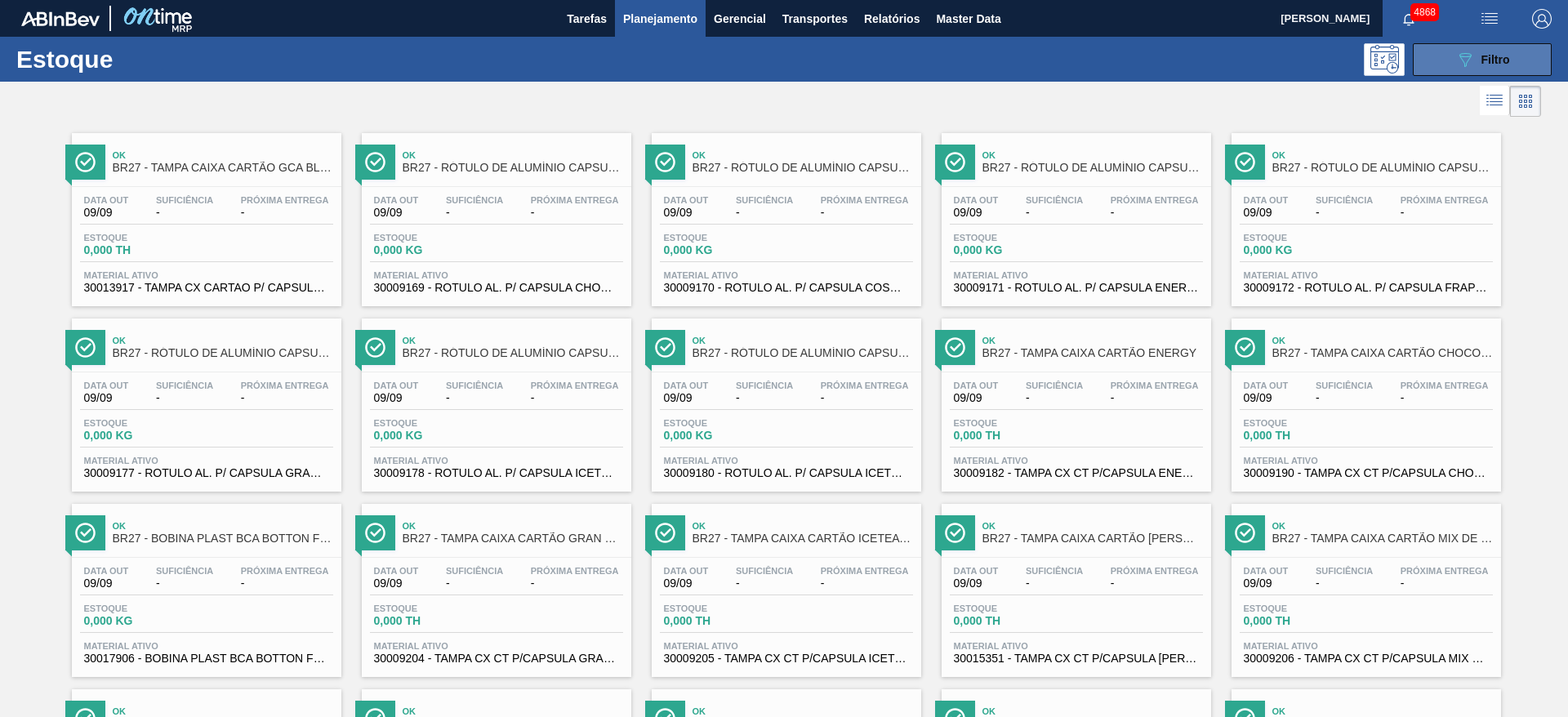
click at [1477, 62] on div "089F7B8B-B2A5-4AFE-B5C0-19BA573D28AC Filtro" at bounding box center [1482, 59] width 55 height 20
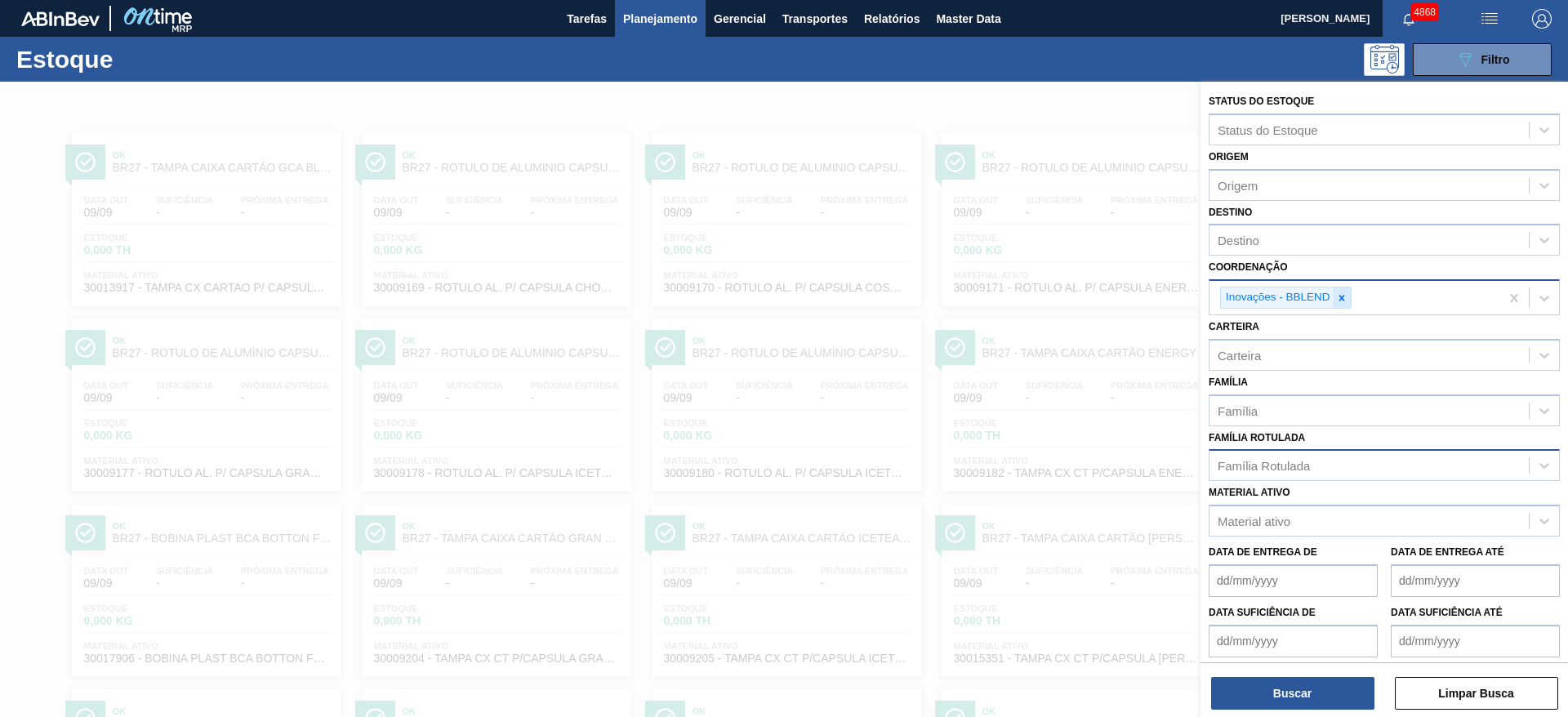
click at [1340, 299] on icon at bounding box center [1340, 297] width 6 height 6
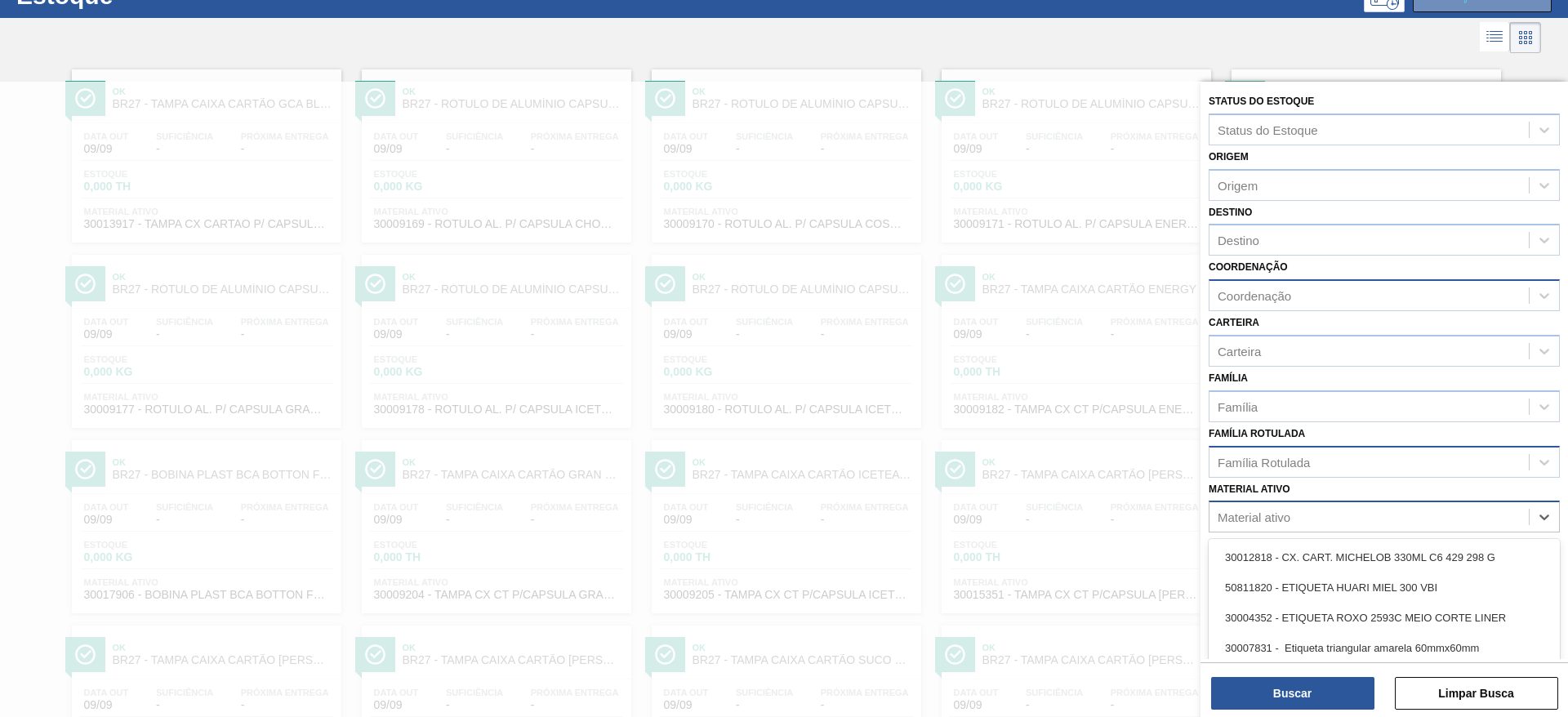
click at [1222, 524] on div "Material ativo" at bounding box center [1254, 517] width 73 height 14
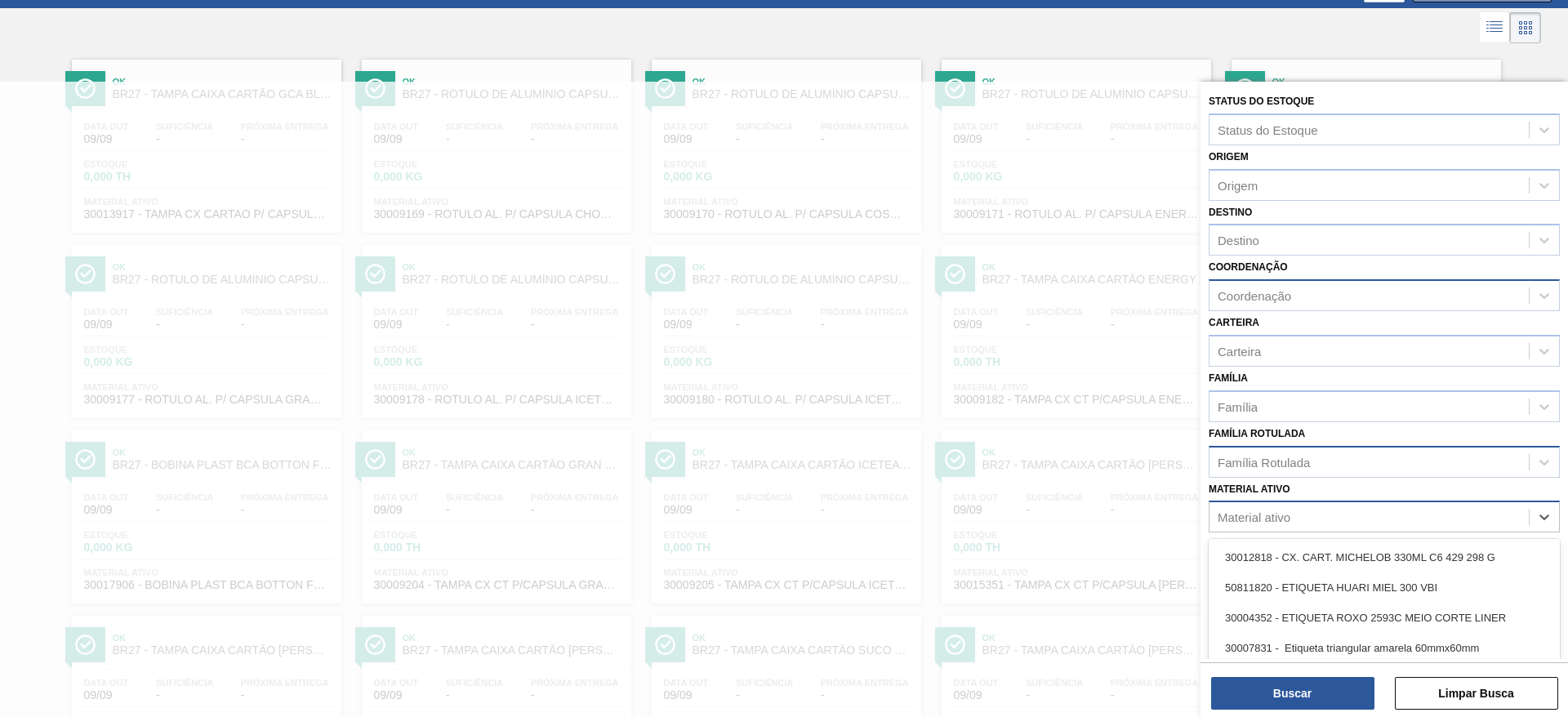
scroll to position [74, 0]
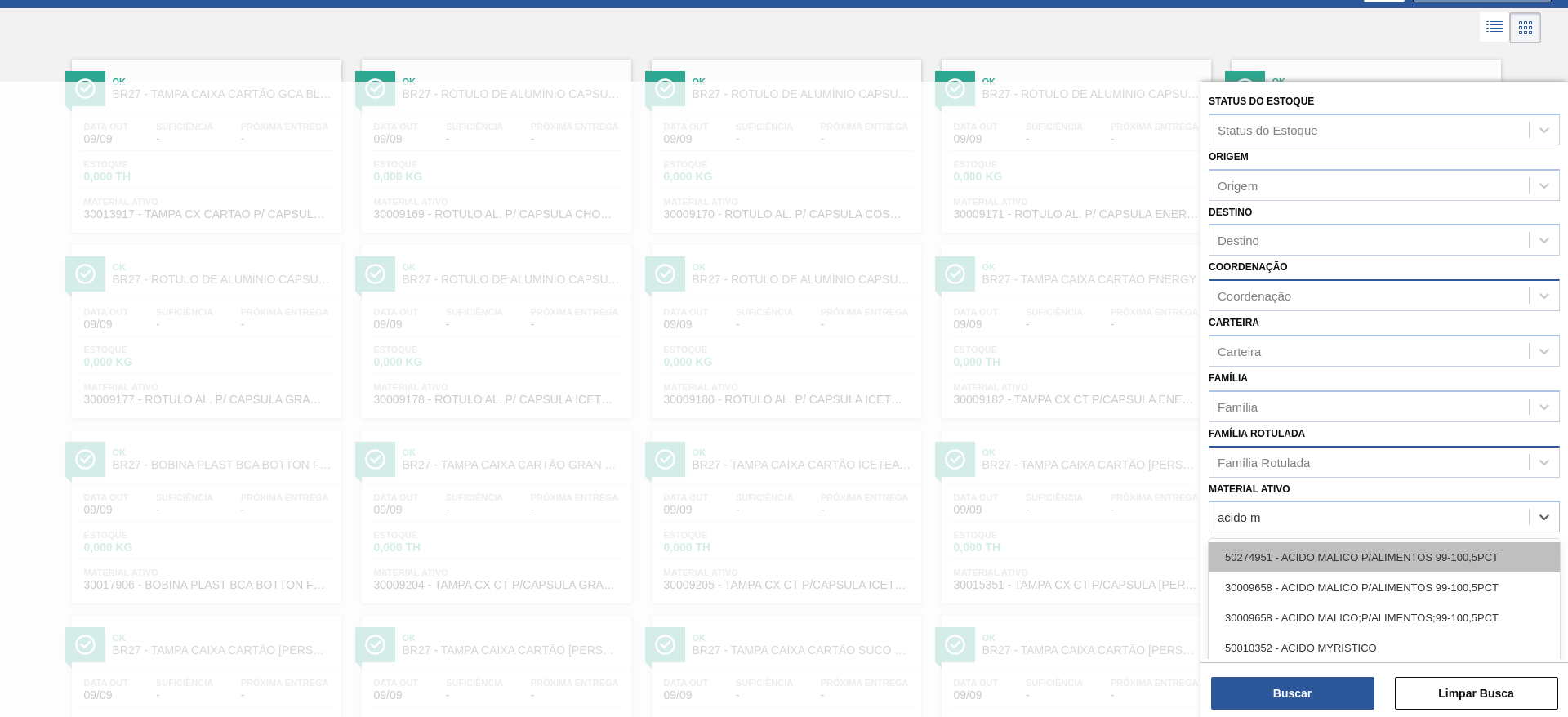
type ativo "acido ma"
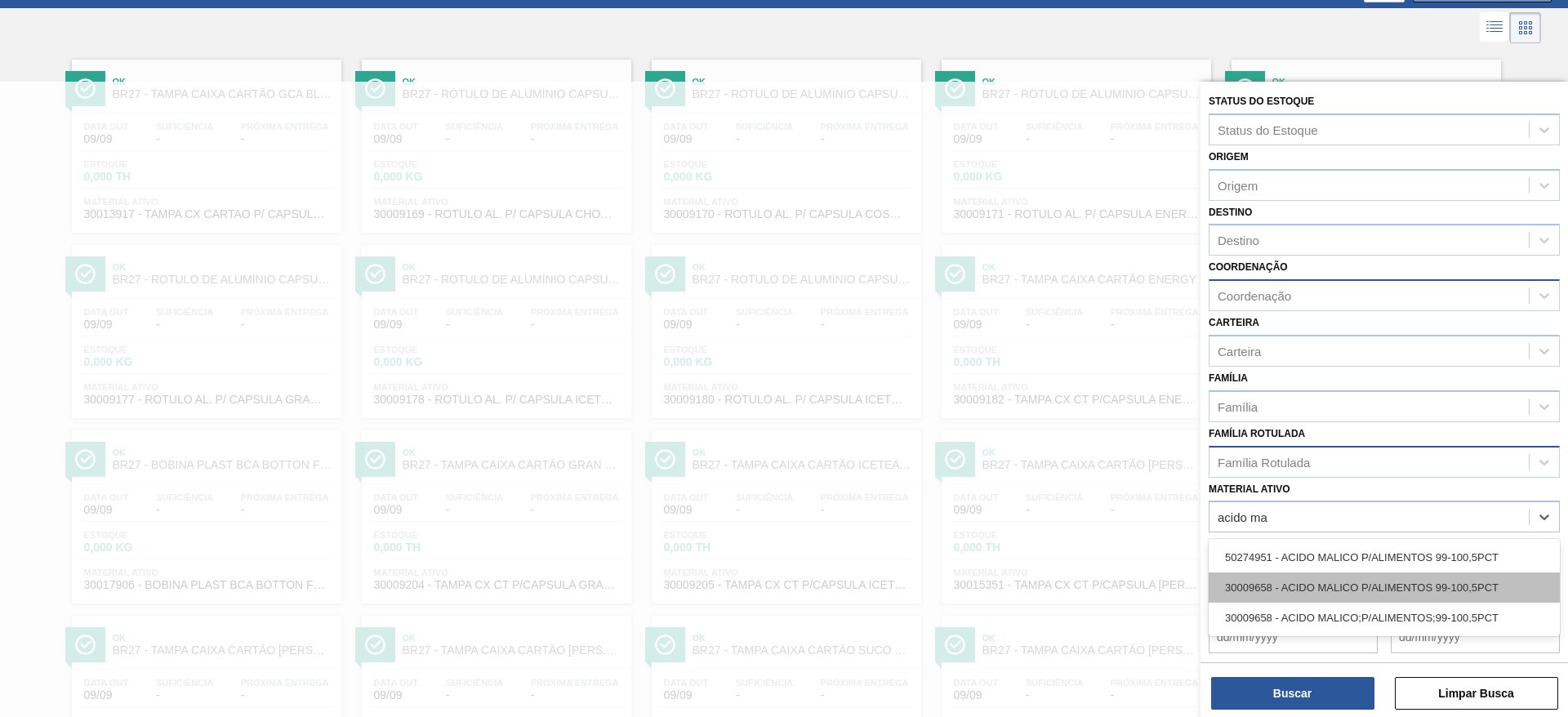
click at [1304, 587] on div "30009658 - ACIDO MALICO P/ALIMENTOS 99-100,5PCT" at bounding box center [1383, 587] width 351 height 30
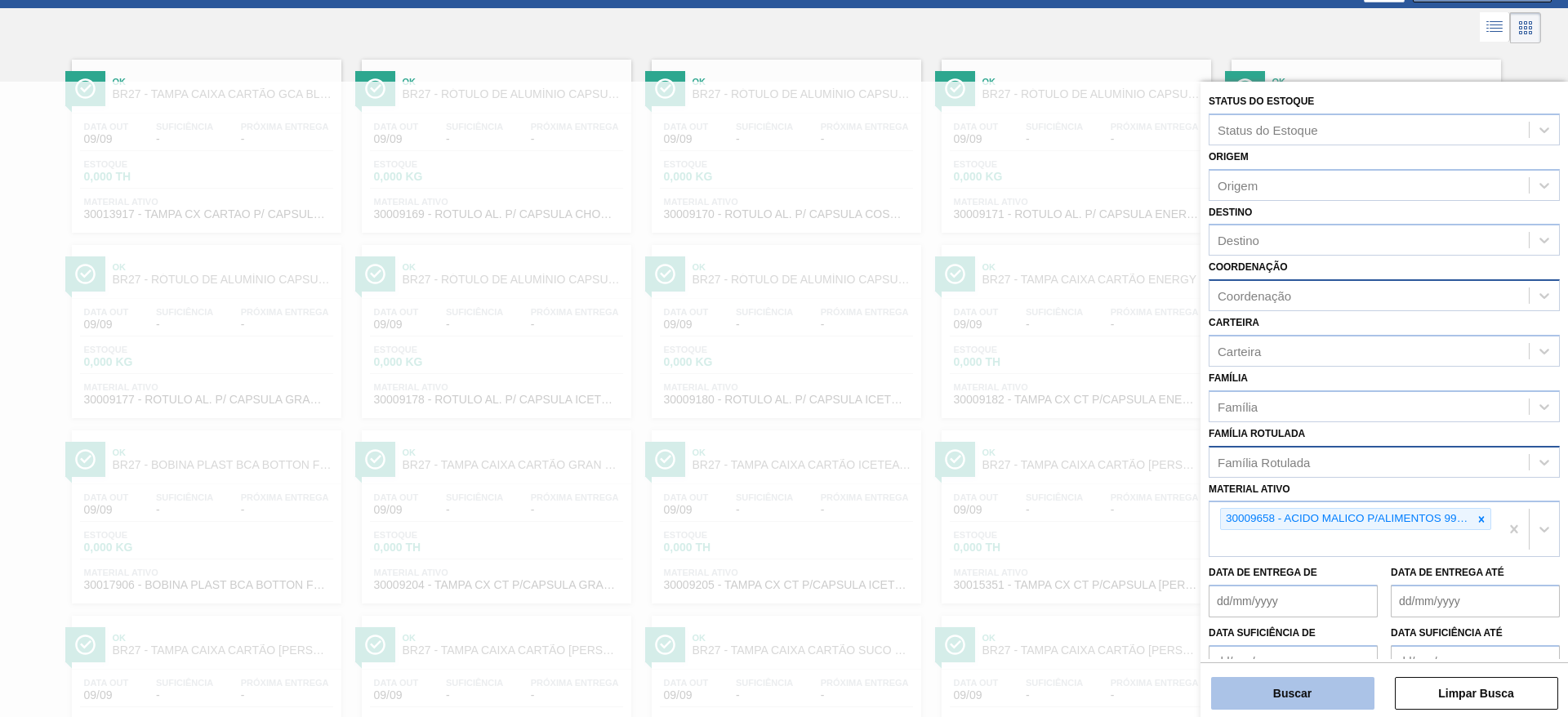
click at [1310, 702] on button "Buscar" at bounding box center [1292, 693] width 163 height 33
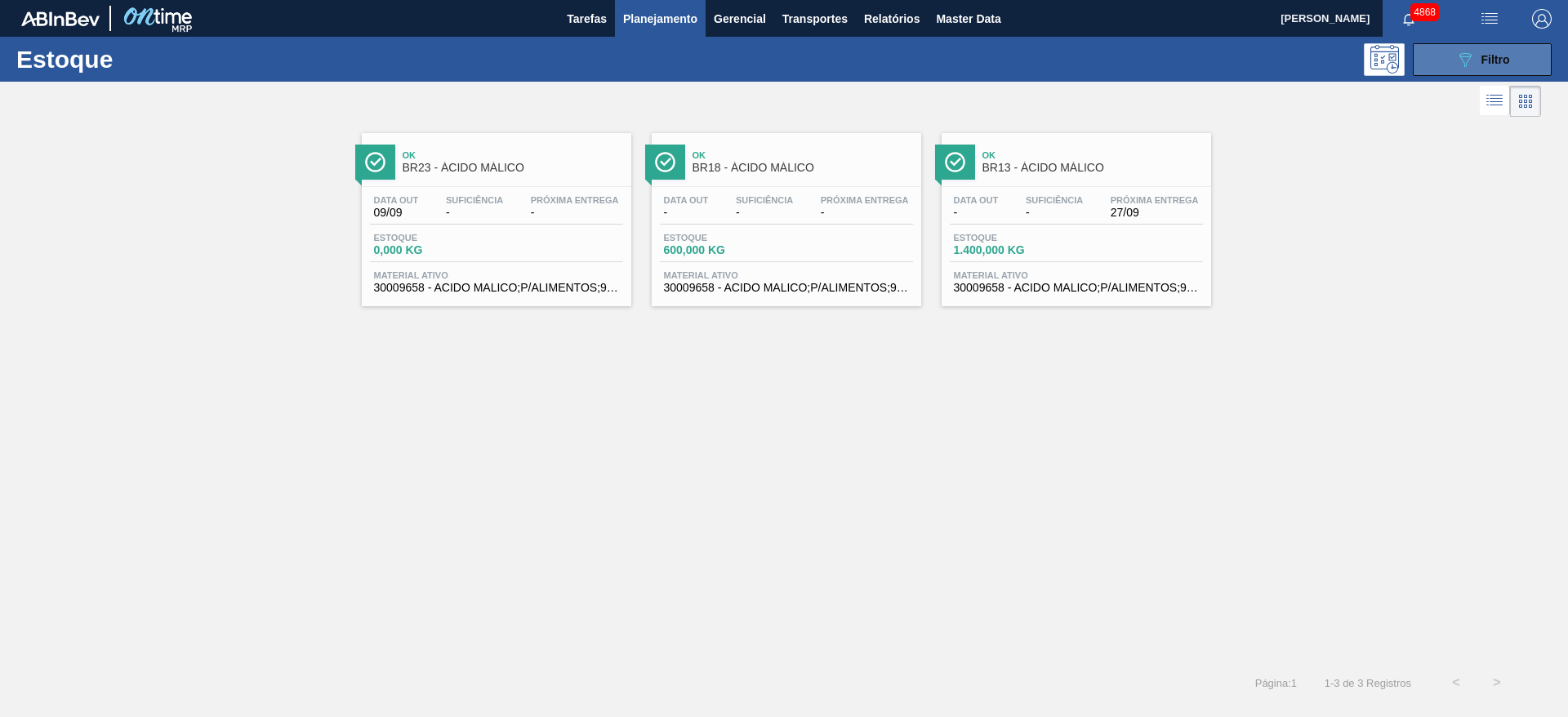
click at [1496, 53] on span "Filtro" at bounding box center [1495, 59] width 28 height 13
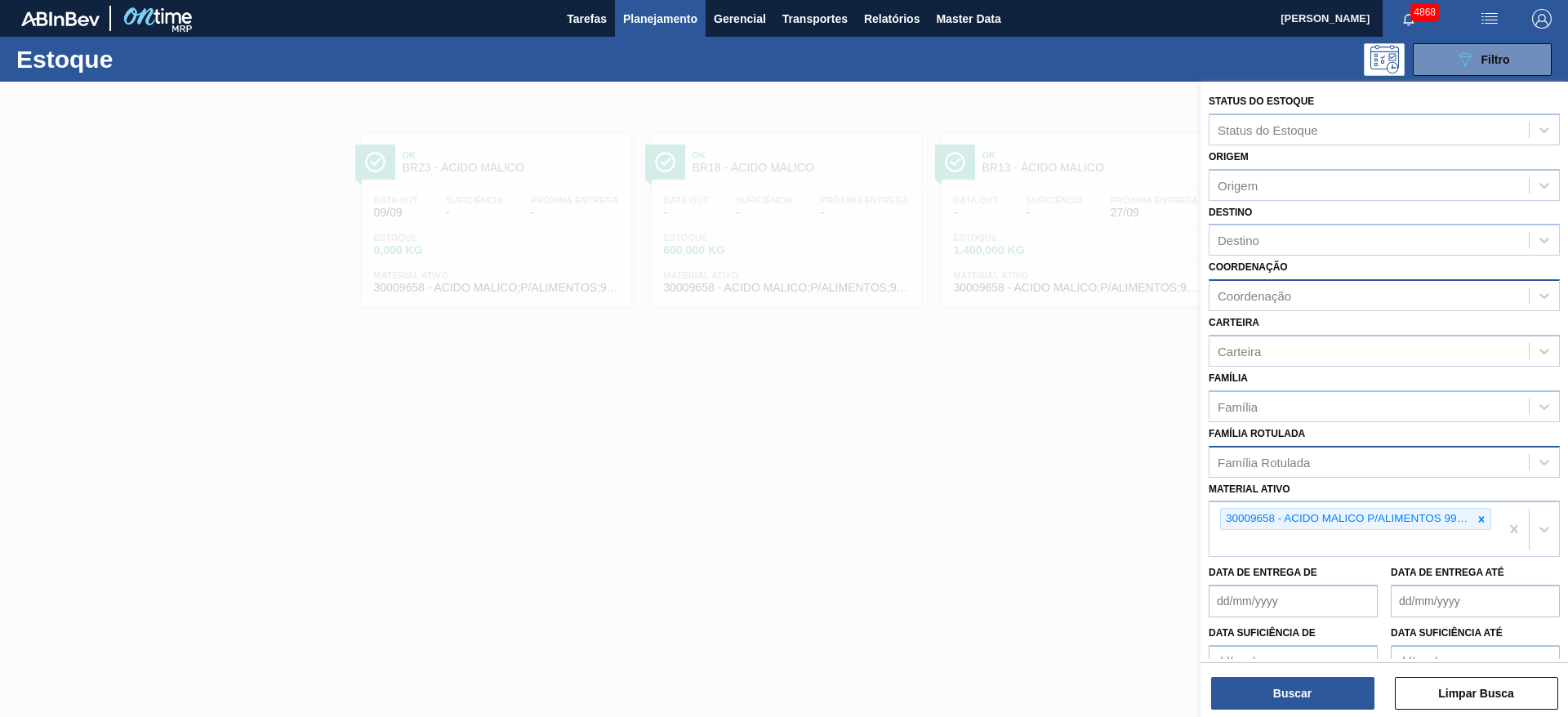
click at [680, 477] on div at bounding box center [784, 440] width 1568 height 717
